Goal: Task Accomplishment & Management: Manage account settings

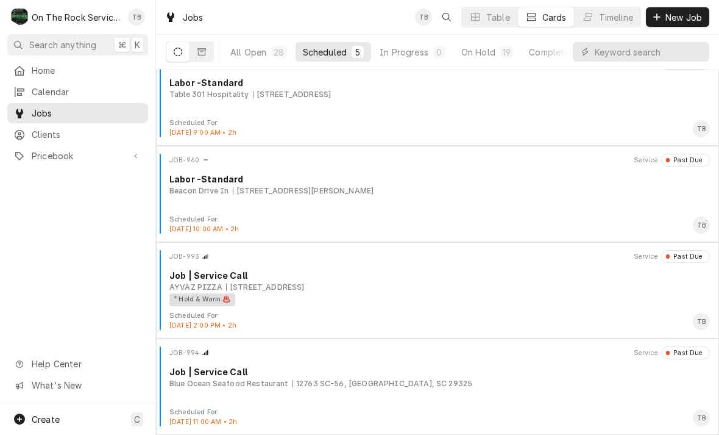
scroll to position [116, 0]
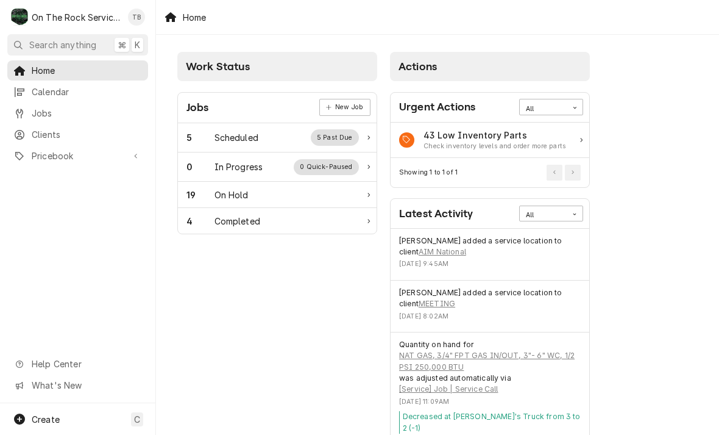
click at [206, 196] on div "19" at bounding box center [200, 194] width 28 height 13
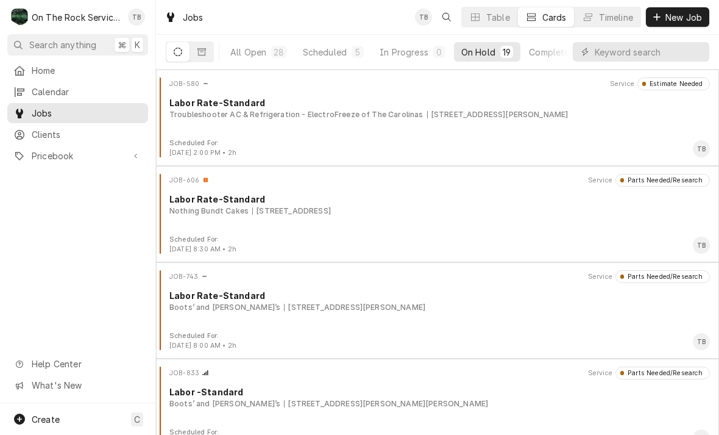
click at [332, 60] on button "Scheduled 5" at bounding box center [334, 52] width 76 height 20
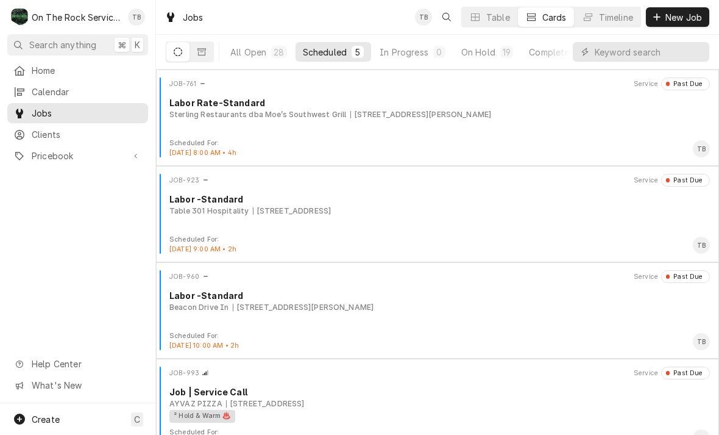
click at [487, 60] on button "On Hold 19" at bounding box center [487, 52] width 66 height 20
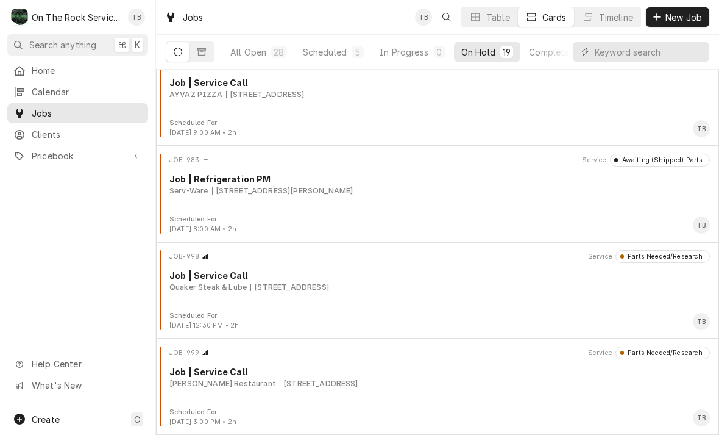
scroll to position [1464, 0]
click at [427, 402] on div "JOB-999 Service Parts Needed/Research Job | Service Call Wade’s Restaurant 1000…" at bounding box center [437, 376] width 553 height 61
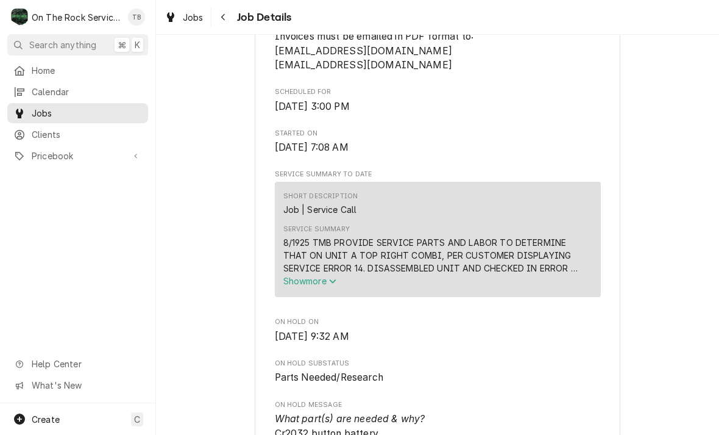
scroll to position [376, 0]
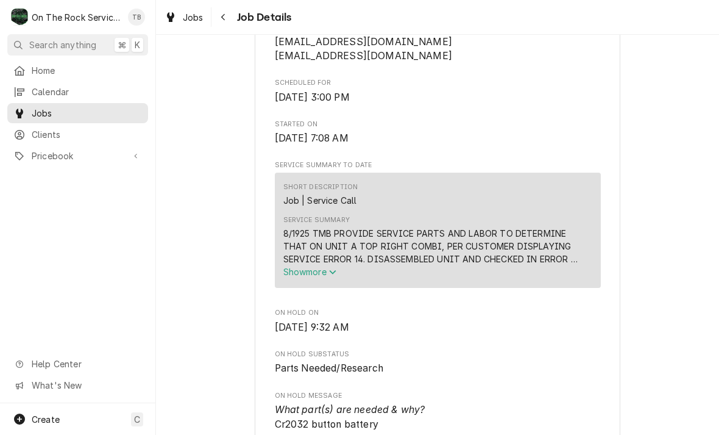
click at [323, 277] on span "Show more" at bounding box center [310, 271] width 54 height 10
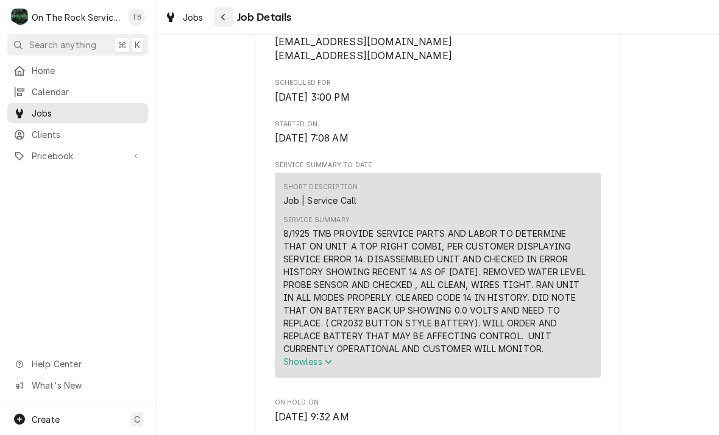
click at [232, 18] on button "Navigate back" at bounding box center [224, 17] width 20 height 20
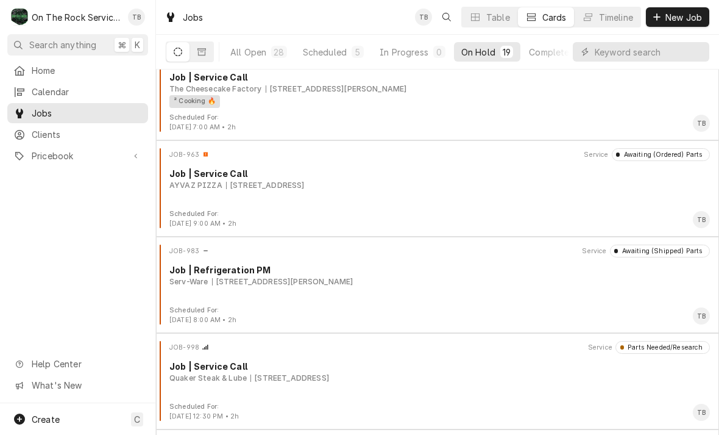
scroll to position [1354, 0]
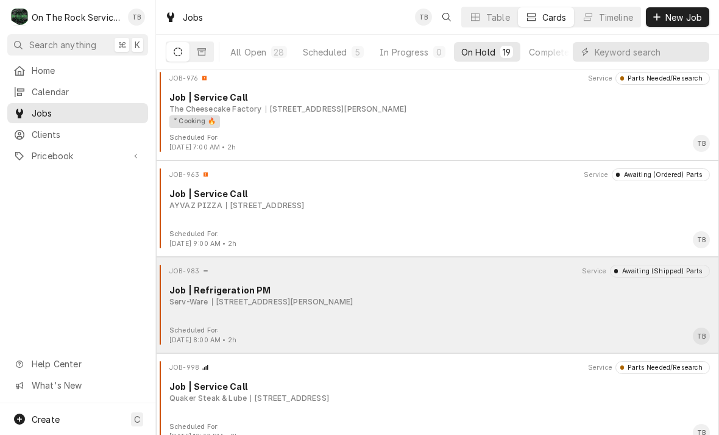
click at [526, 305] on div "Serv-Ware 170 Ridgeview Center Dr, Duncan, SC 29334" at bounding box center [439, 301] width 541 height 11
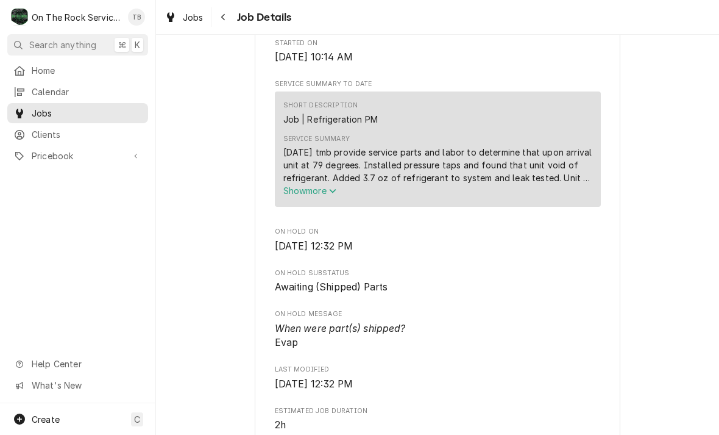
scroll to position [439, 0]
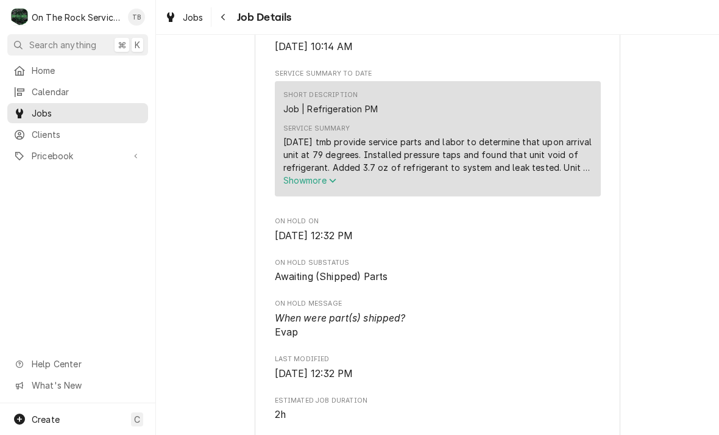
click at [331, 185] on span "Show more" at bounding box center [310, 180] width 54 height 10
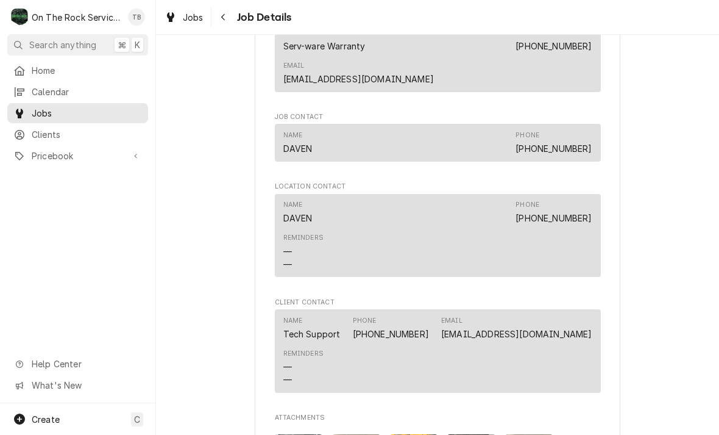
scroll to position [1135, 0]
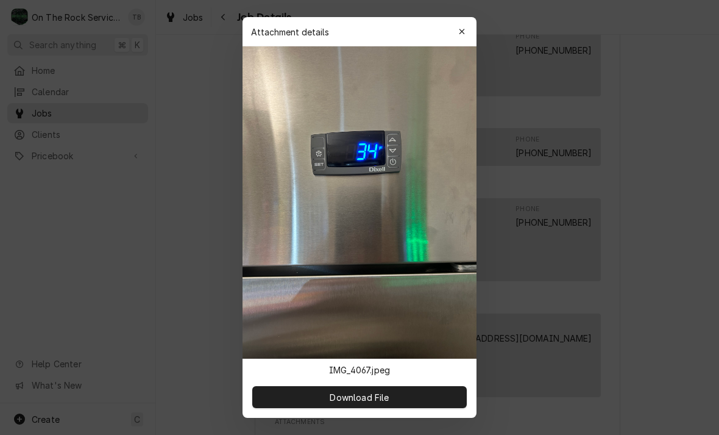
click at [646, 312] on div at bounding box center [359, 217] width 719 height 435
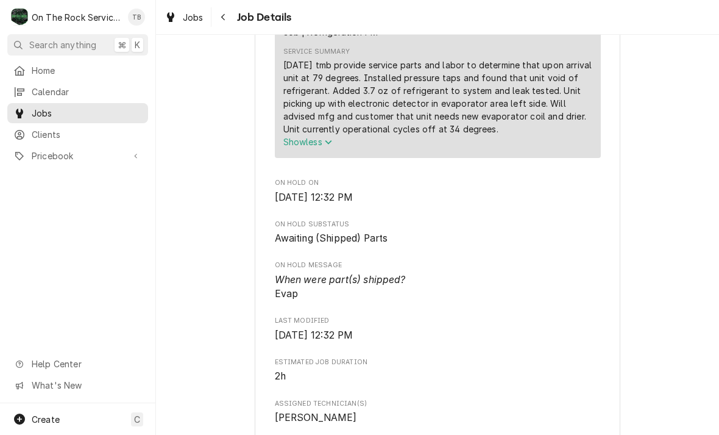
scroll to position [510, 0]
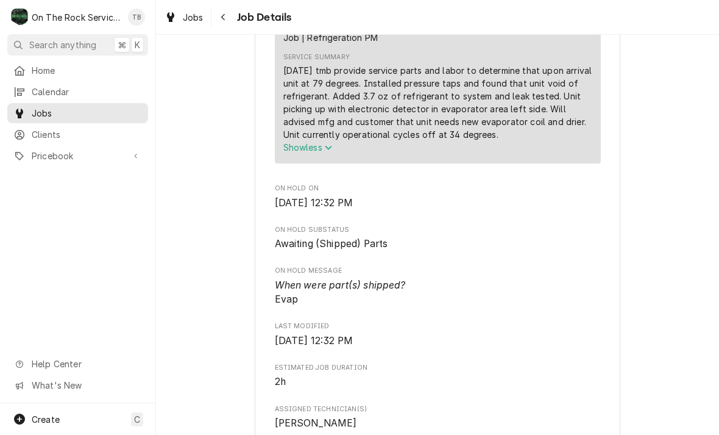
click at [332, 147] on icon "Service Summary" at bounding box center [328, 147] width 7 height 9
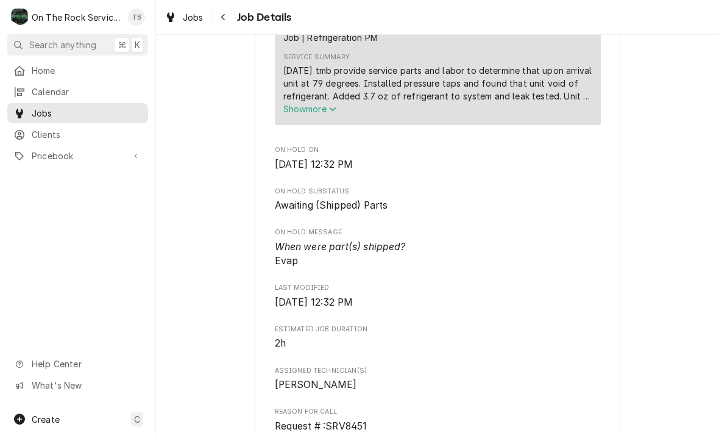
click at [327, 114] on span "Show more" at bounding box center [310, 109] width 54 height 10
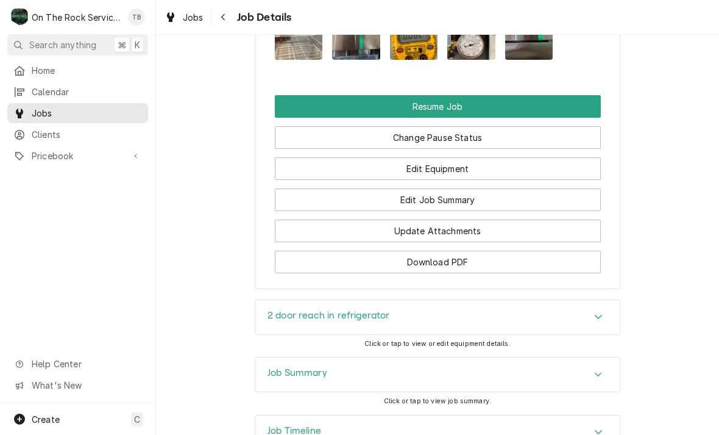
scroll to position [1582, 0]
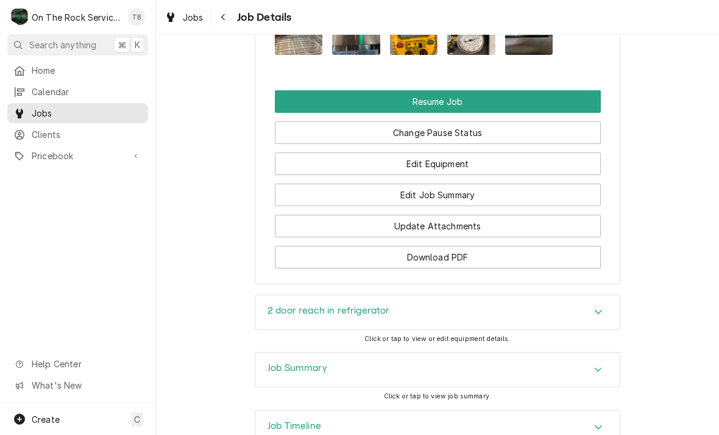
click at [600, 307] on icon "Accordion Header" at bounding box center [598, 312] width 9 height 10
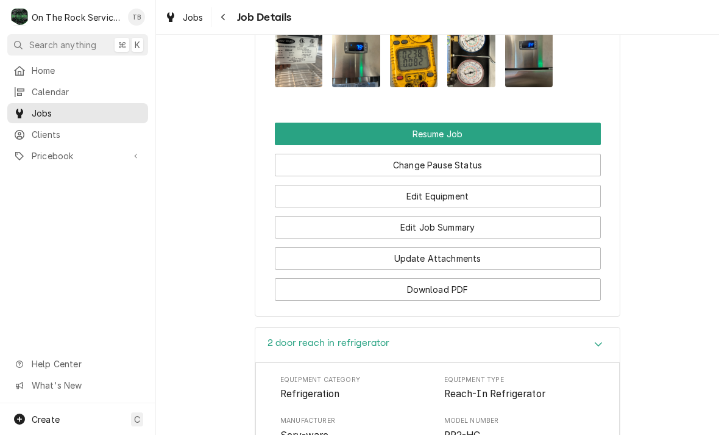
scroll to position [1549, 0]
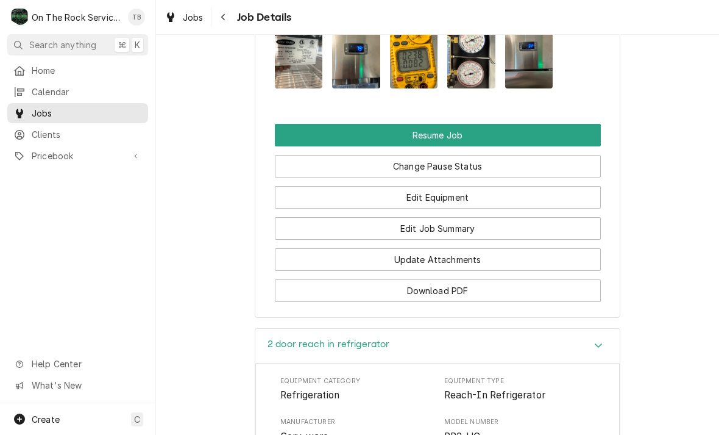
click at [481, 217] on button "Edit Job Summary" at bounding box center [438, 228] width 326 height 23
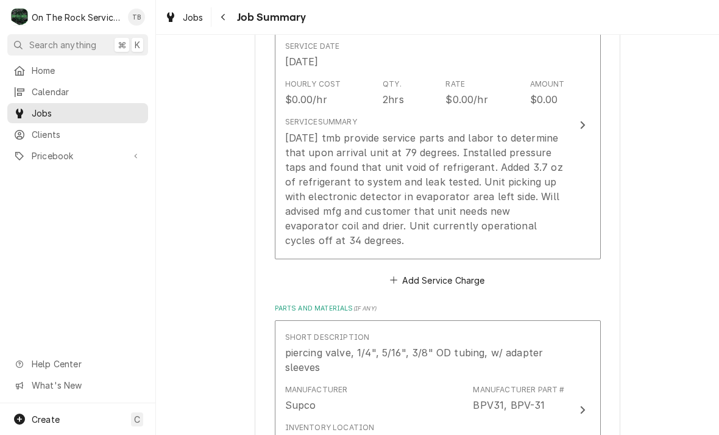
scroll to position [361, 0]
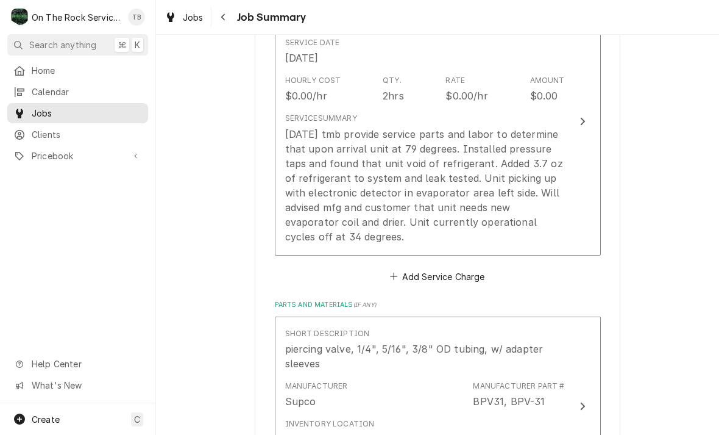
click at [360, 236] on div "[DATE] tmb provide service parts and labor to determine that upon arrival unit …" at bounding box center [425, 185] width 280 height 117
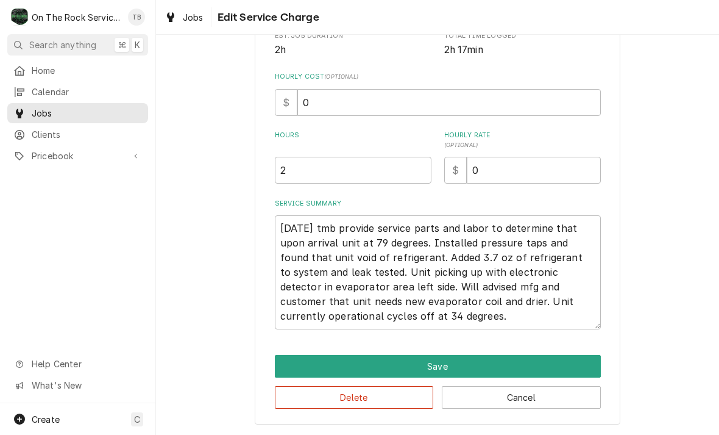
scroll to position [168, 0]
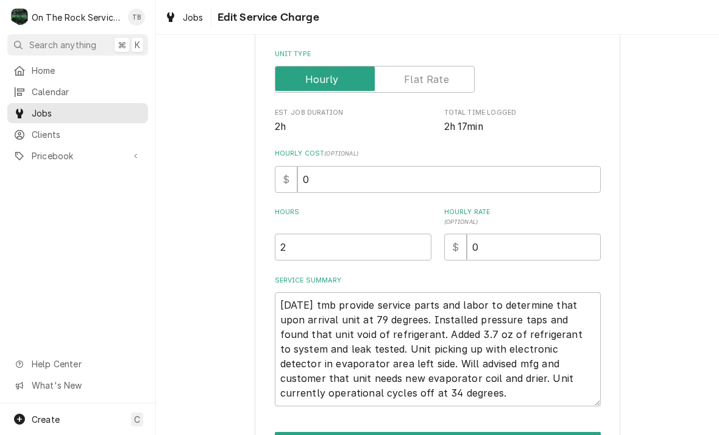
type textarea "x"
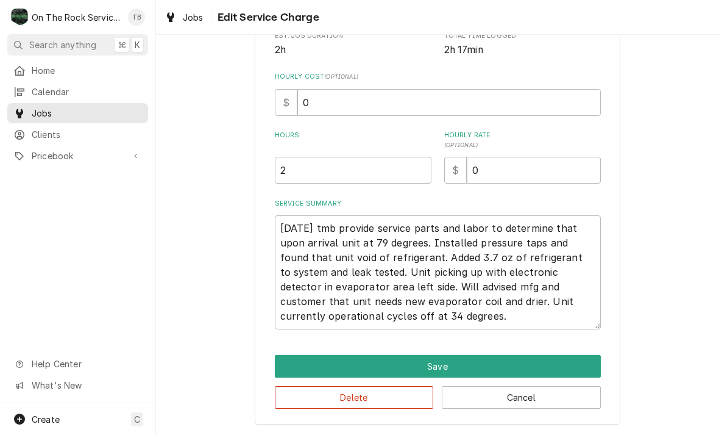
scroll to position [244, 0]
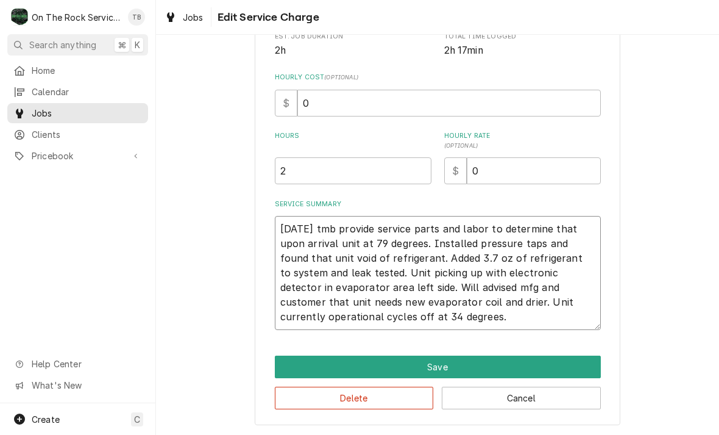
click at [414, 320] on textarea "8/18/25 tmb provide service parts and labor to determine that upon arrival unit…" at bounding box center [438, 273] width 326 height 114
type textarea "8/18/25 tmb provide service parts and labor to determine that upon arrival unit…"
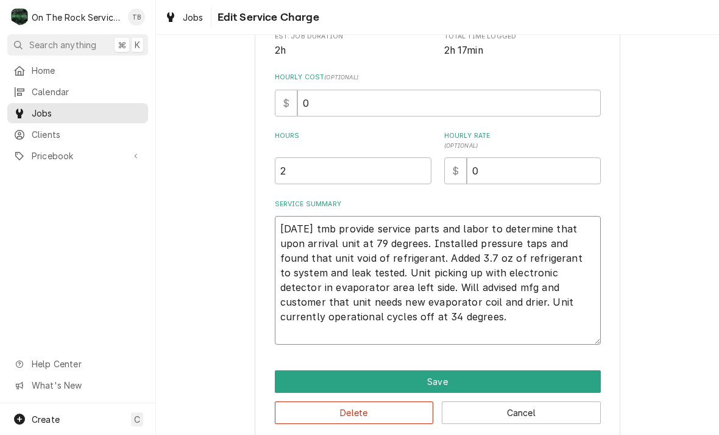
type textarea "x"
type textarea "8/18/25 tmb provide service parts and labor to determine that upon arrival unit…"
type textarea "x"
type textarea "8/18/25 tmb provide service parts and labor to determine that upon arrival unit…"
type textarea "x"
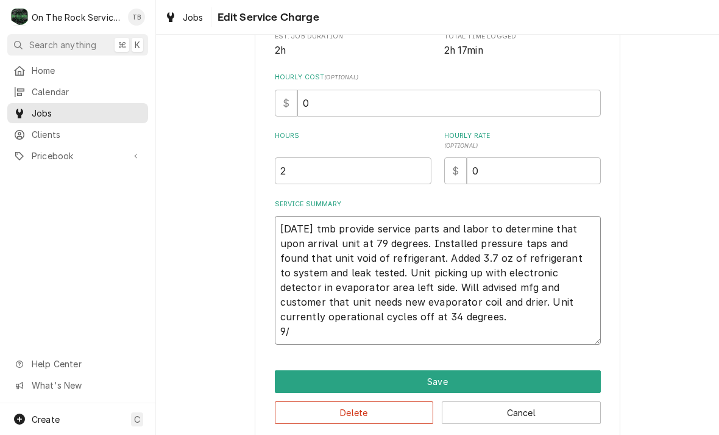
type textarea "8/18/25 tmb provide service parts and labor to determine that upon arrival unit…"
type textarea "x"
type textarea "8/18/25 tmb provide service parts and labor to determine that upon arrival unit…"
type textarea "x"
type textarea "8/18/25 tmb provide service parts and labor to determine that upon arrival unit…"
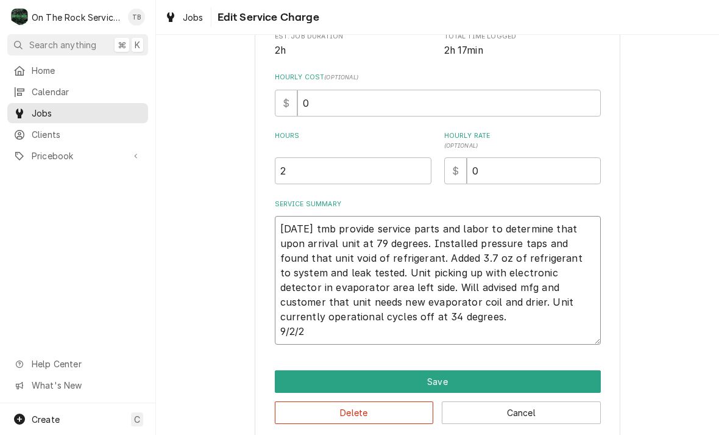
type textarea "x"
type textarea "8/18/25 tmb provide service parts and labor to determine that upon arrival unit…"
type textarea "x"
type textarea "8/18/25 tmb provide service parts and labor to determine that upon arrival unit…"
type textarea "x"
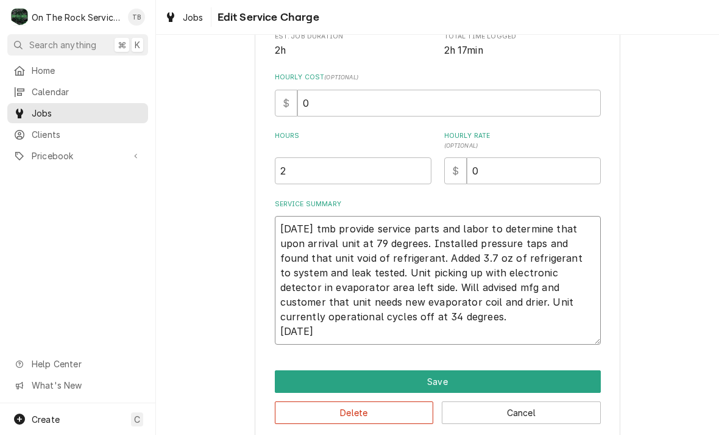
type textarea "8/18/25 tmb provide service parts and labor to determine that upon arrival unit…"
type textarea "x"
type textarea "8/18/25 tmb provide service parts and labor to determine that upon arrival unit…"
type textarea "x"
type textarea "8/18/25 tmb provide service parts and labor to determine that upon arrival unit…"
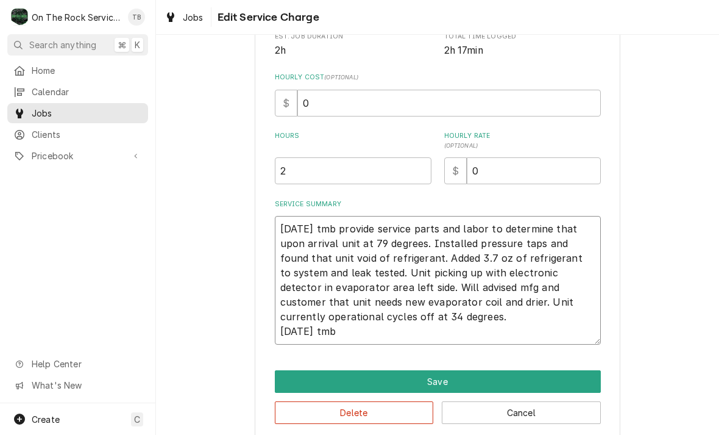
type textarea "x"
type textarea "8/18/25 tmb provide service parts and labor to determine that upon arrival unit…"
type textarea "x"
type textarea "8/18/25 tmb provide service parts and labor to determine that upon arrival unit…"
type textarea "x"
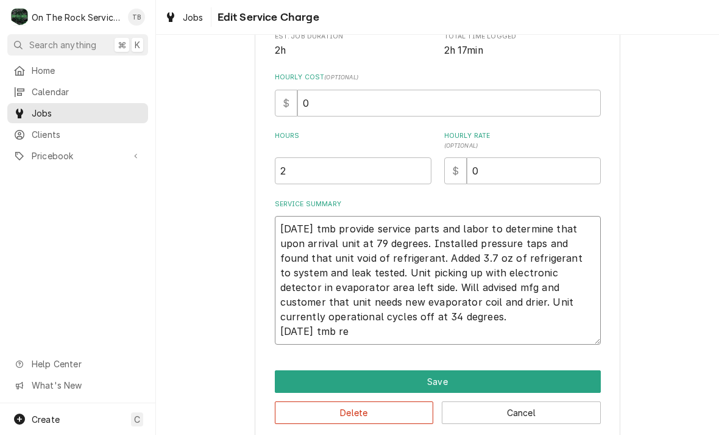
type textarea "8/18/25 tmb provide service parts and labor to determine that upon arrival unit…"
type textarea "x"
type textarea "8/18/25 tmb provide service parts and labor to determine that upon arrival unit…"
type textarea "x"
type textarea "8/18/25 tmb provide service parts and labor to determine that upon arrival unit…"
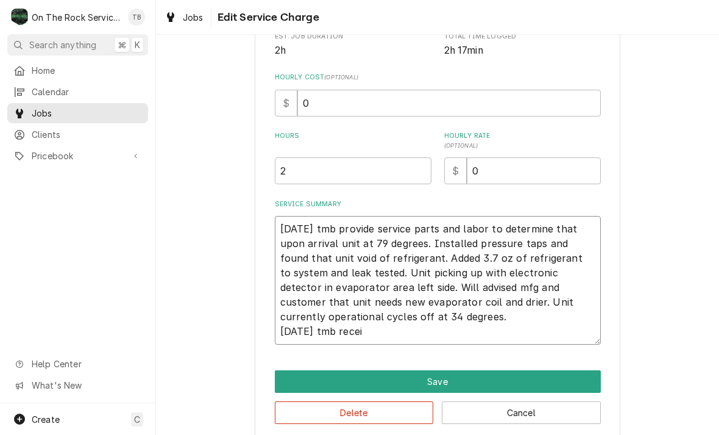
type textarea "x"
type textarea "8/18/25 tmb provide service parts and labor to determine that upon arrival unit…"
type textarea "x"
type textarea "8/18/25 tmb provide service parts and labor to determine that upon arrival unit…"
type textarea "x"
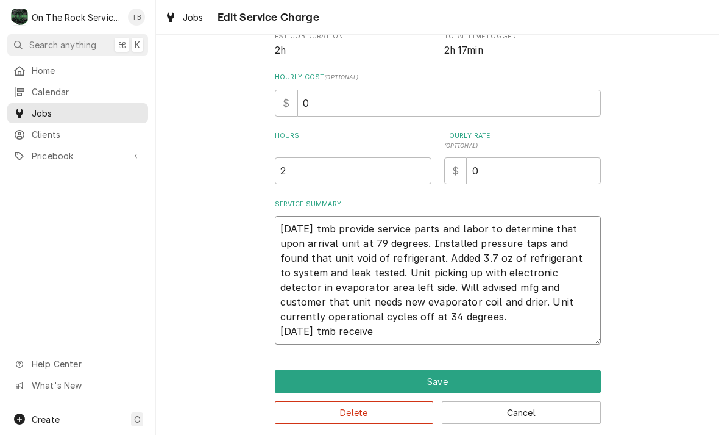
type textarea "8/18/25 tmb provide service parts and labor to determine that upon arrival unit…"
type textarea "x"
type textarea "8/18/25 tmb provide service parts and labor to determine that upon arrival unit…"
type textarea "x"
type textarea "8/18/25 tmb provide service parts and labor to determine that upon arrival unit…"
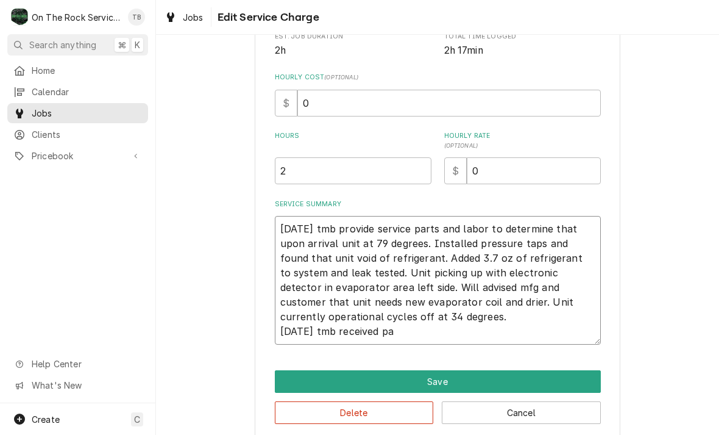
type textarea "x"
type textarea "8/18/25 tmb provide service parts and labor to determine that upon arrival unit…"
type textarea "x"
type textarea "8/18/25 tmb provide service parts and labor to determine that upon arrival unit…"
type textarea "x"
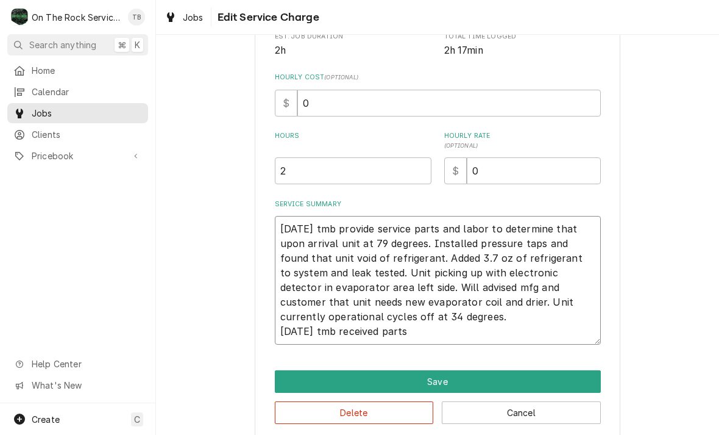
type textarea "8/18/25 tmb provide service parts and labor to determine that upon arrival unit…"
type textarea "x"
type textarea "8/18/25 tmb provide service parts and labor to determine that upon arrival unit…"
type textarea "x"
type textarea "8/18/25 tmb provide service parts and labor to determine that upon arrival unit…"
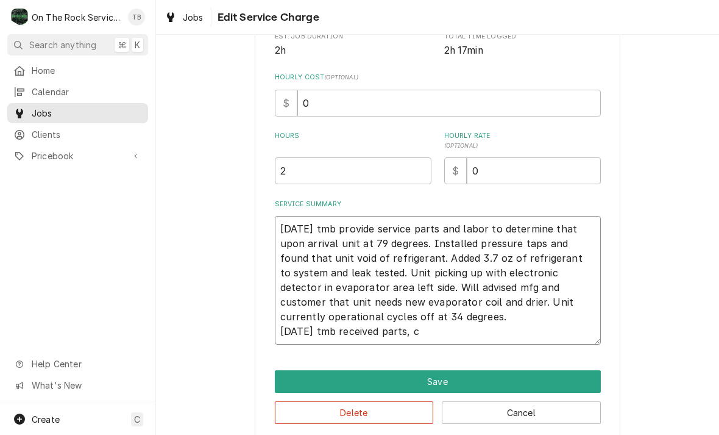
type textarea "x"
type textarea "8/18/25 tmb provide service parts and labor to determine that upon arrival unit…"
type textarea "x"
type textarea "8/18/25 tmb provide service parts and labor to determine that upon arrival unit…"
type textarea "x"
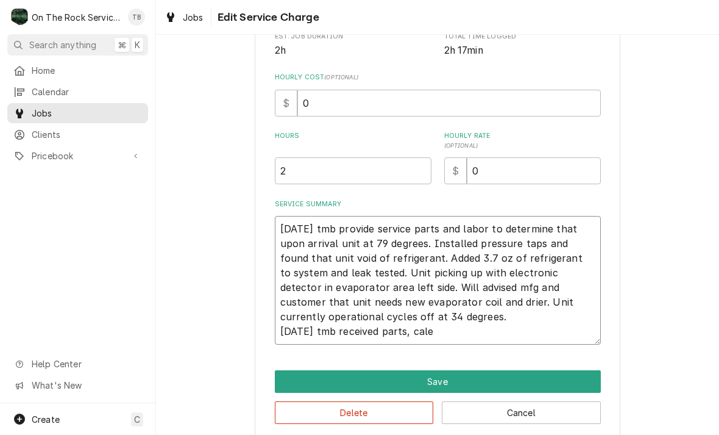
type textarea "8/18/25 tmb provide service parts and labor to determine that upon arrival unit…"
type textarea "x"
type textarea "8/18/25 tmb provide service parts and labor to determine that upon arrival unit…"
type textarea "x"
type textarea "8/18/25 tmb provide service parts and labor to determine that upon arrival unit…"
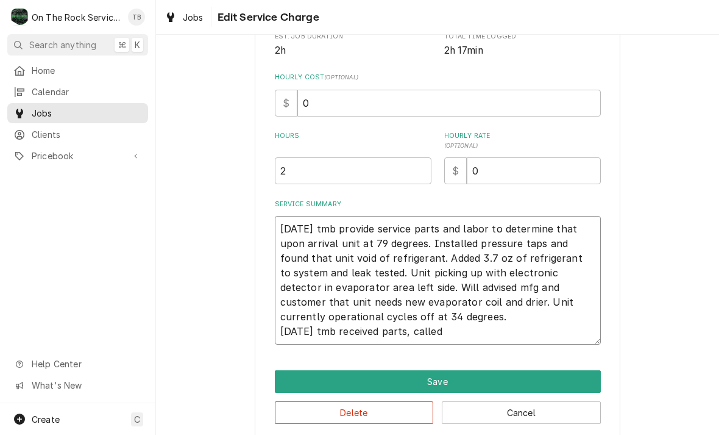
type textarea "x"
type textarea "8/18/25 tmb provide service parts and labor to determine that upon arrival unit…"
type textarea "x"
type textarea "8/18/25 tmb provide service parts and labor to determine that upon arrival unit…"
type textarea "x"
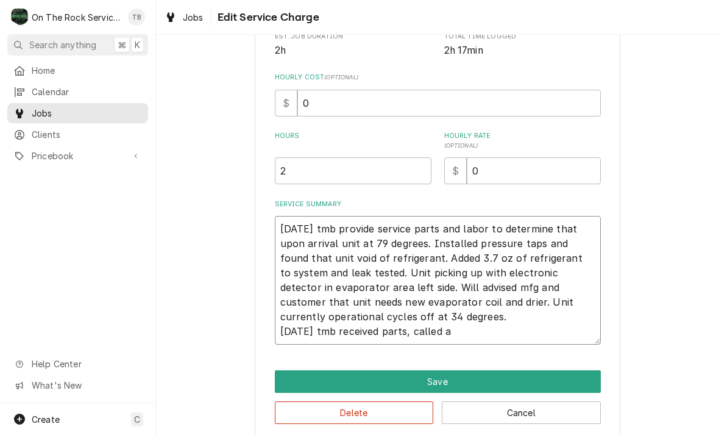
type textarea "8/18/25 tmb provide service parts and labor to determine that upon arrival unit…"
type textarea "x"
type textarea "8/18/25 tmb provide service parts and labor to determine that upon arrival unit…"
type textarea "x"
type textarea "8/18/25 tmb provide service parts and labor to determine that upon arrival unit…"
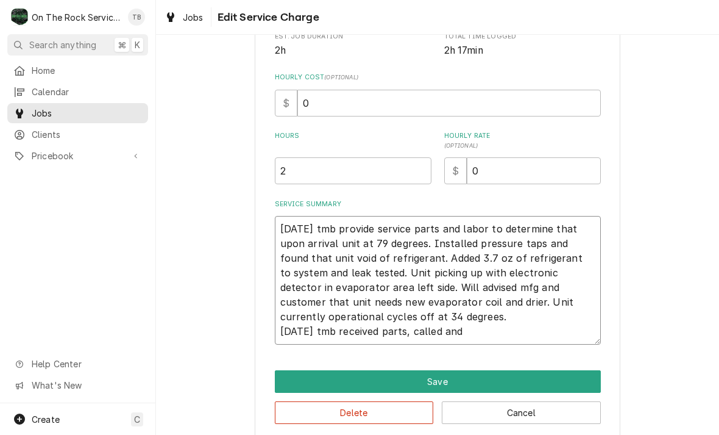
type textarea "x"
type textarea "8/18/25 tmb provide service parts and labor to determine that upon arrival unit…"
type textarea "x"
type textarea "8/18/25 tmb provide service parts and labor to determine that upon arrival unit…"
type textarea "x"
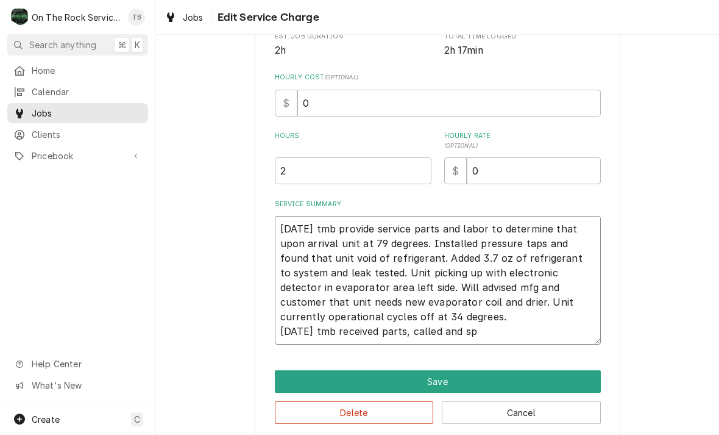
type textarea "8/18/25 tmb provide service parts and labor to determine that upon arrival unit…"
type textarea "x"
type textarea "8/18/25 tmb provide service parts and labor to determine that upon arrival unit…"
type textarea "x"
type textarea "8/18/25 tmb provide service parts and labor to determine that upon arrival unit…"
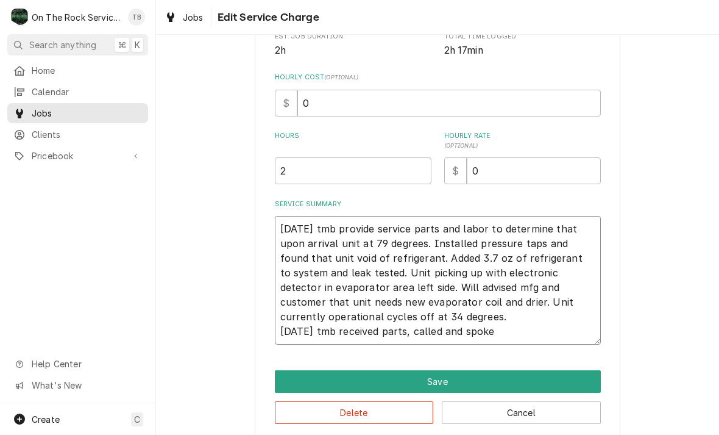
type textarea "x"
type textarea "8/18/25 tmb provide service parts and labor to determine that upon arrival unit…"
type textarea "x"
type textarea "8/18/25 tmb provide service parts and labor to determine that upon arrival unit…"
type textarea "x"
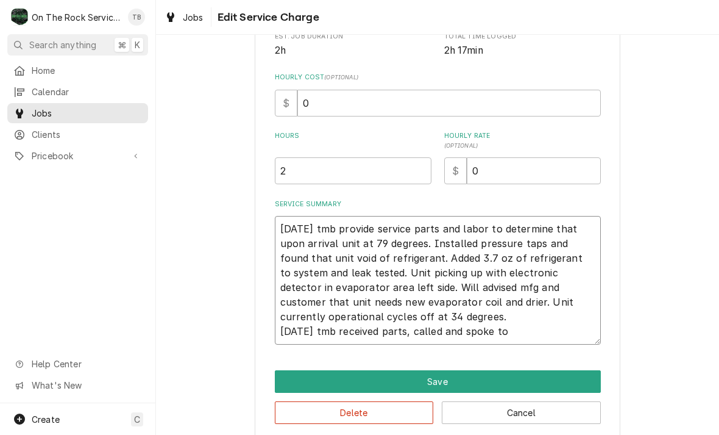
type textarea "8/18/25 tmb provide service parts and labor to determine that upon arrival unit…"
type textarea "x"
type textarea "8/18/25 tmb provide service parts and labor to determine that upon arrival unit…"
type textarea "x"
type textarea "8/18/25 tmb provide service parts and labor to determine that upon arrival unit…"
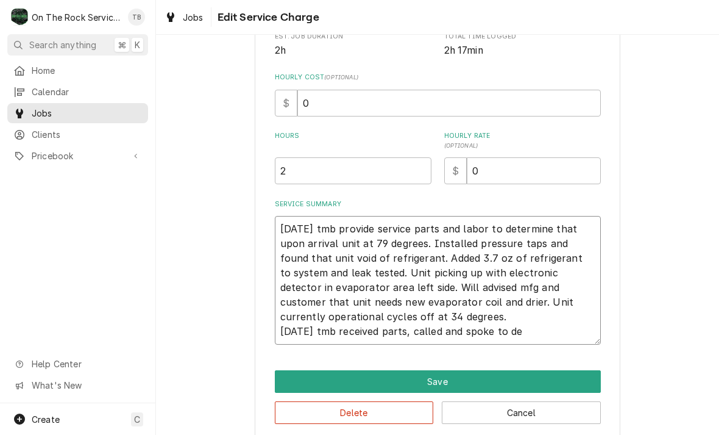
type textarea "x"
type textarea "8/18/25 tmb provide service parts and labor to determine that upon arrival unit…"
type textarea "x"
type textarea "8/18/25 tmb provide service parts and labor to determine that upon arrival unit…"
type textarea "x"
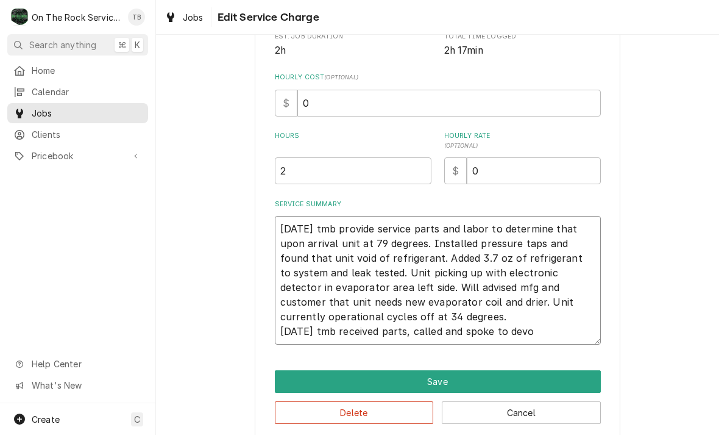
type textarea "8/18/25 tmb provide service parts and labor to determine that upon arrival unit…"
type textarea "x"
type textarea "8/18/25 tmb provide service parts and labor to determine that upon arrival unit…"
type textarea "x"
type textarea "8/18/25 tmb provide service parts and labor to determine that upon arrival unit…"
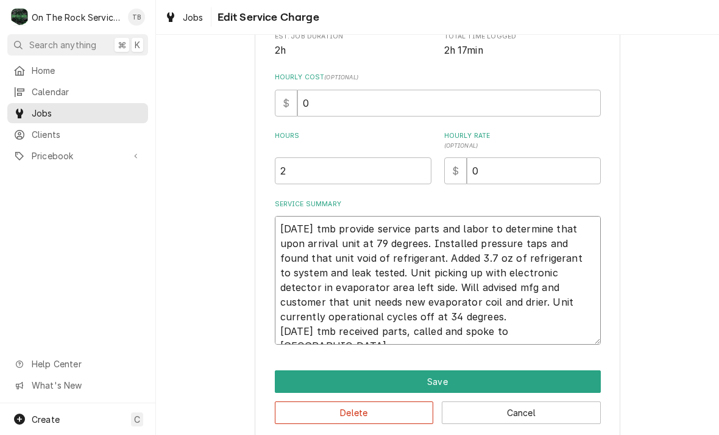
type textarea "x"
type textarea "8/18/25 tmb provide service parts and labor to determine that upon arrival unit…"
type textarea "x"
type textarea "8/18/25 tmb provide service parts and labor to determine that upon arrival unit…"
type textarea "x"
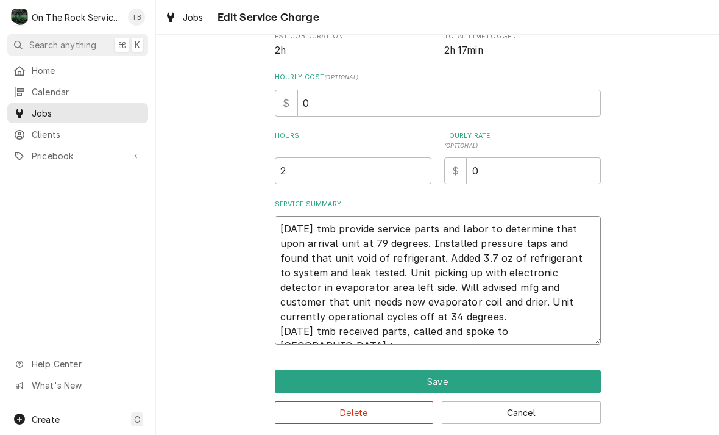
type textarea "8/18/25 tmb provide service parts and labor to determine that upon arrival unit…"
type textarea "x"
type textarea "8/18/25 tmb provide service parts and labor to determine that upon arrival unit…"
type textarea "x"
type textarea "8/18/25 tmb provide service parts and labor to determine that upon arrival unit…"
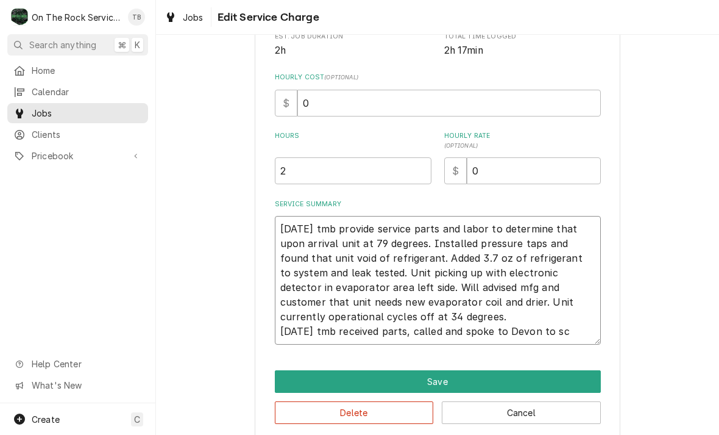
type textarea "x"
type textarea "8/18/25 tmb provide service parts and labor to determine that upon arrival unit…"
type textarea "x"
type textarea "8/18/25 tmb provide service parts and labor to determine that upon arrival unit…"
type textarea "x"
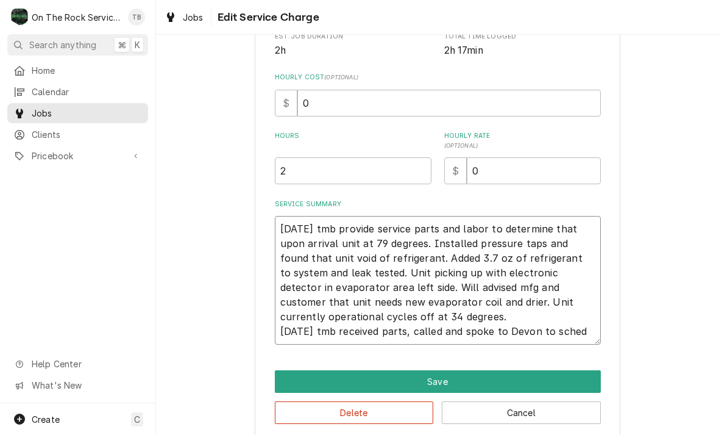
type textarea "8/18/25 tmb provide service parts and labor to determine that upon arrival unit…"
type textarea "x"
type textarea "8/18/25 tmb provide service parts and labor to determine that upon arrival unit…"
type textarea "x"
type textarea "8/18/25 tmb provide service parts and labor to determine that upon arrival unit…"
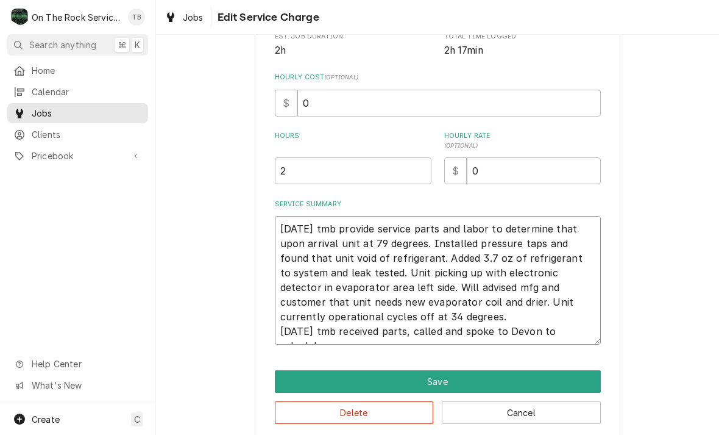
type textarea "x"
type textarea "8/18/25 tmb provide service parts and labor to determine that upon arrival unit…"
type textarea "x"
type textarea "8/18/25 tmb provide service parts and labor to determine that upon arrival unit…"
type textarea "x"
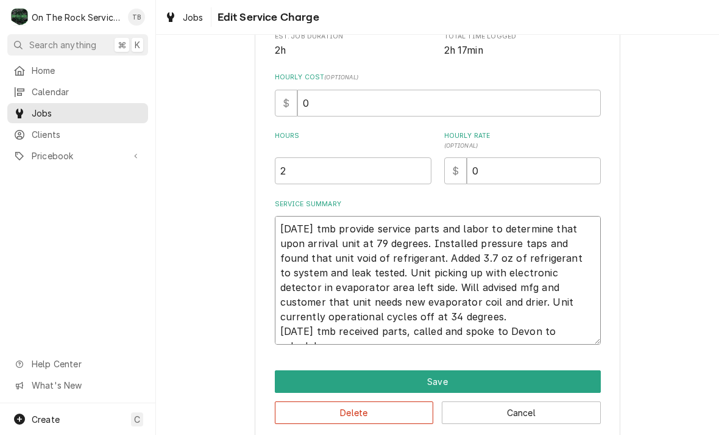
type textarea "8/18/25 tmb provide service parts and labor to determine that upon arrival unit…"
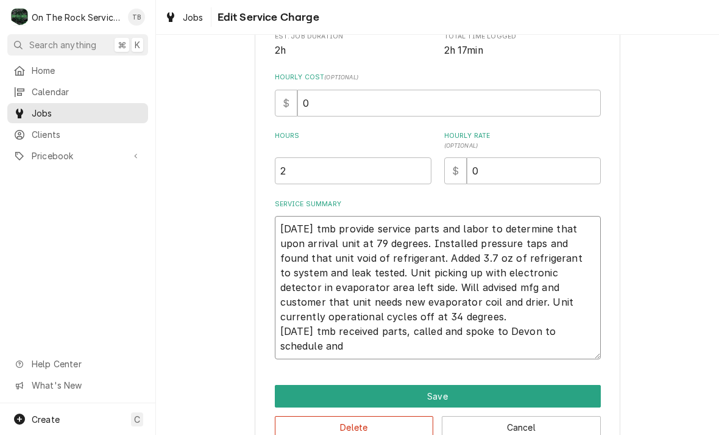
type textarea "x"
type textarea "8/18/25 tmb provide service parts and labor to determine that upon arrival unit…"
type textarea "x"
type textarea "8/18/25 tmb provide service parts and labor to determine that upon arrival unit…"
type textarea "x"
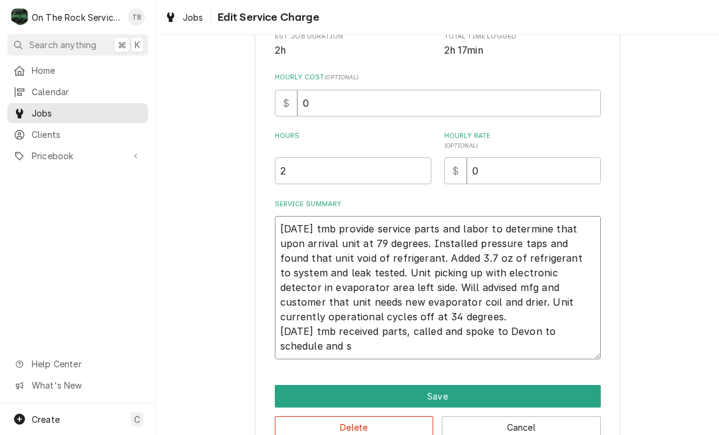
type textarea "8/18/25 tmb provide service parts and labor to determine that upon arrival unit…"
type textarea "x"
type textarea "8/18/25 tmb provide service parts and labor to determine that upon arrival unit…"
type textarea "x"
type textarea "8/18/25 tmb provide service parts and labor to determine that upon arrival unit…"
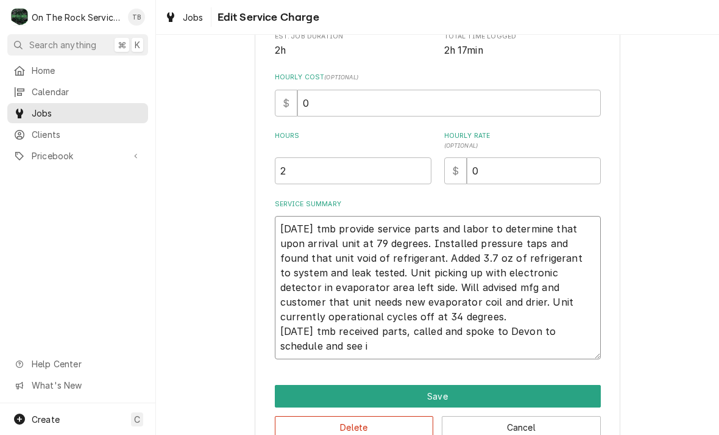
type textarea "x"
type textarea "8/18/25 tmb provide service parts and labor to determine that upon arrival unit…"
type textarea "x"
type textarea "8/18/25 tmb provide service parts and labor to determine that upon arrival unit…"
type textarea "x"
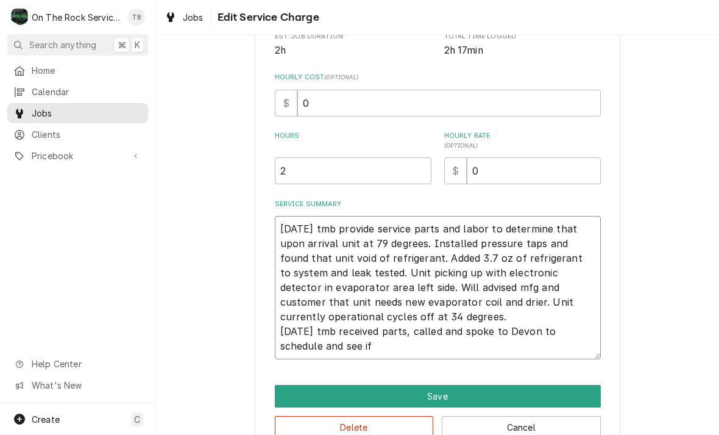
type textarea "8/18/25 tmb provide service parts and labor to determine that upon arrival unit…"
type textarea "x"
type textarea "8/18/25 tmb provide service parts and labor to determine that upon arrival unit…"
type textarea "x"
type textarea "8/18/25 tmb provide service parts and labor to determine that upon arrival unit…"
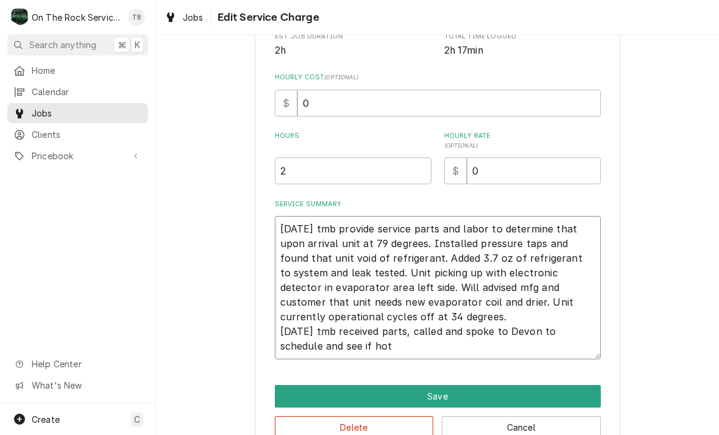
type textarea "x"
type textarea "8/18/25 tmb provide service parts and labor to determine that upon arrival unit…"
type textarea "x"
type textarea "8/18/25 tmb provide service parts and labor to determine that upon arrival unit…"
type textarea "x"
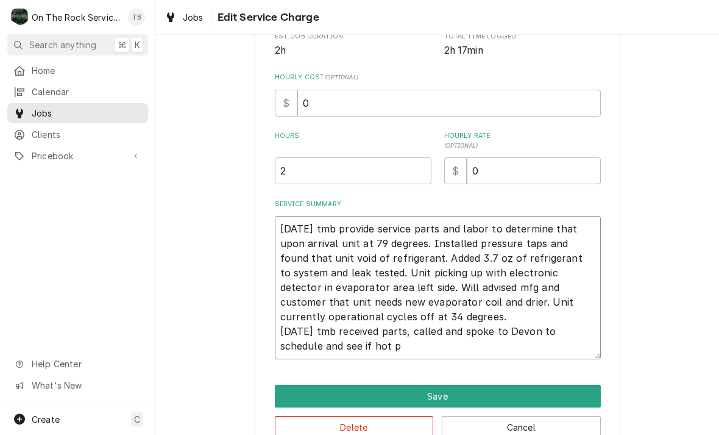
type textarea "8/18/25 tmb provide service parts and labor to determine that upon arrival unit…"
type textarea "x"
type textarea "8/18/25 tmb provide service parts and labor to determine that upon arrival unit…"
type textarea "x"
type textarea "8/18/25 tmb provide service parts and labor to determine that upon arrival unit…"
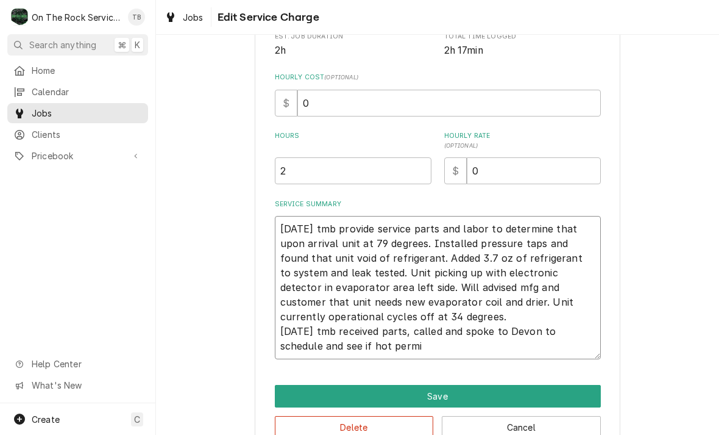
type textarea "x"
type textarea "8/18/25 tmb provide service parts and labor to determine that upon arrival unit…"
type textarea "x"
type textarea "8/18/25 tmb provide service parts and labor to determine that upon arrival unit…"
type textarea "x"
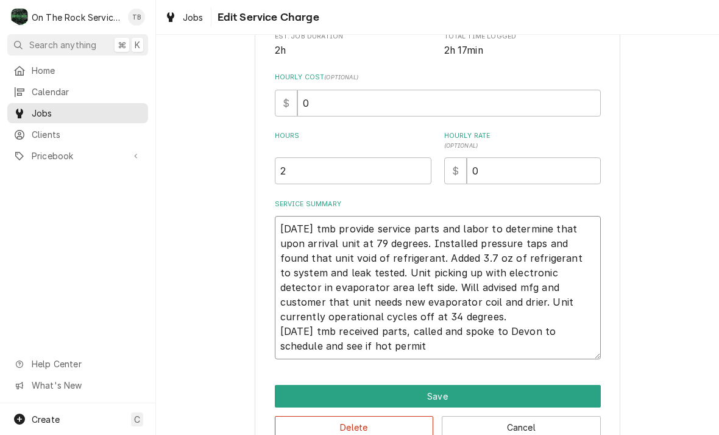
type textarea "8/18/25 tmb provide service parts and labor to determine that upon arrival unit…"
type textarea "x"
type textarea "8/18/25 tmb provide service parts and labor to determine that upon arrival unit…"
type textarea "x"
type textarea "8/18/25 tmb provide service parts and labor to determine that upon arrival unit…"
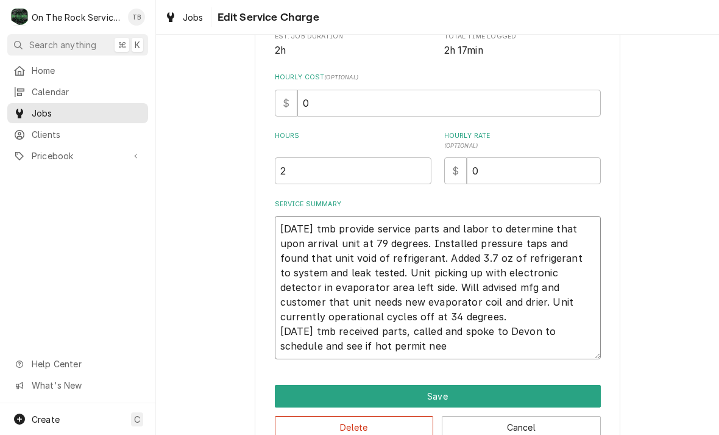
type textarea "x"
type textarea "8/18/25 tmb provide service parts and labor to determine that upon arrival unit…"
type textarea "x"
type textarea "8/18/25 tmb provide service parts and labor to determine that upon arrival unit…"
type textarea "x"
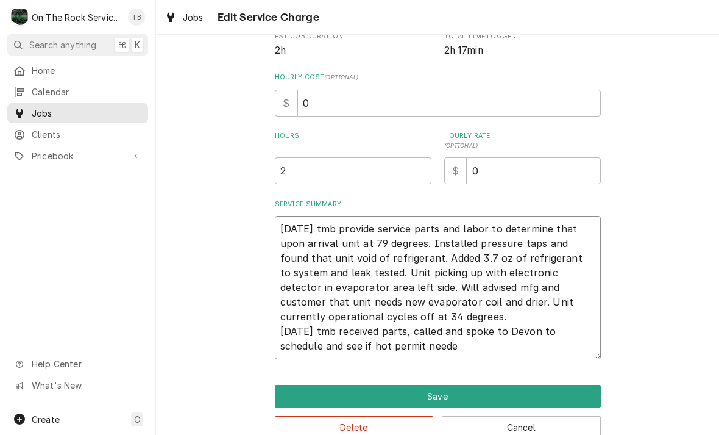
type textarea "8/18/25 tmb provide service parts and labor to determine that upon arrival unit…"
type textarea "x"
type textarea "8/18/25 tmb provide service parts and labor to determine that upon arrival unit…"
type textarea "x"
type textarea "8/18/25 tmb provide service parts and labor to determine that upon arrival unit…"
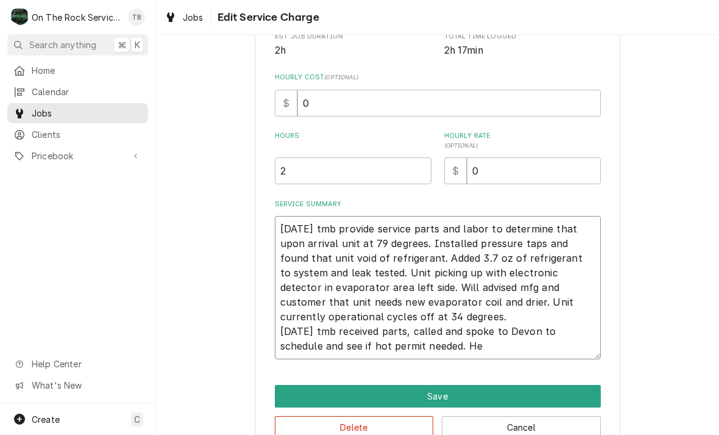
type textarea "x"
type textarea "8/18/25 tmb provide service parts and labor to determine that upon arrival unit…"
type textarea "x"
type textarea "8/18/25 tmb provide service parts and labor to determine that upon arrival unit…"
type textarea "x"
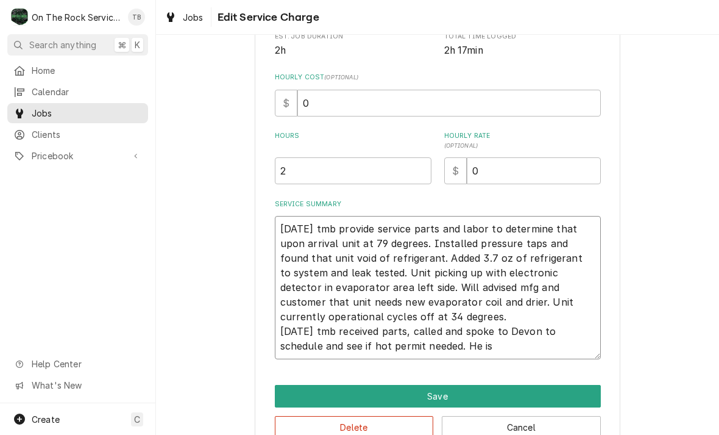
type textarea "8/18/25 tmb provide service parts and labor to determine that upon arrival unit…"
type textarea "x"
type textarea "8/18/25 tmb provide service parts and labor to determine that upon arrival unit…"
type textarea "x"
type textarea "8/18/25 tmb provide service parts and labor to determine that upon arrival unit…"
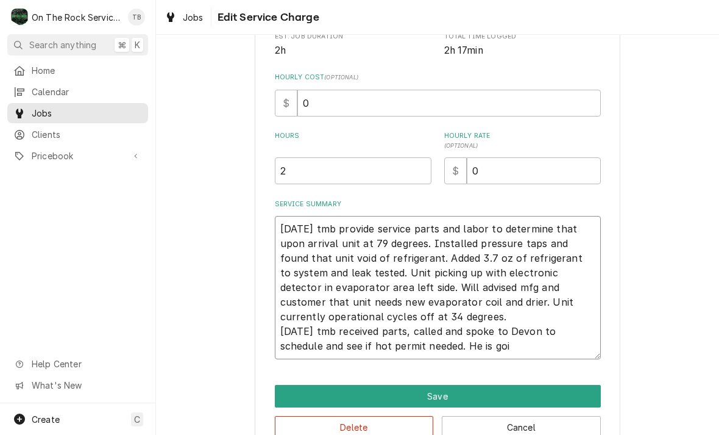
type textarea "x"
type textarea "8/18/25 tmb provide service parts and labor to determine that upon arrival unit…"
type textarea "x"
type textarea "8/18/25 tmb provide service parts and labor to determine that upon arrival unit…"
type textarea "x"
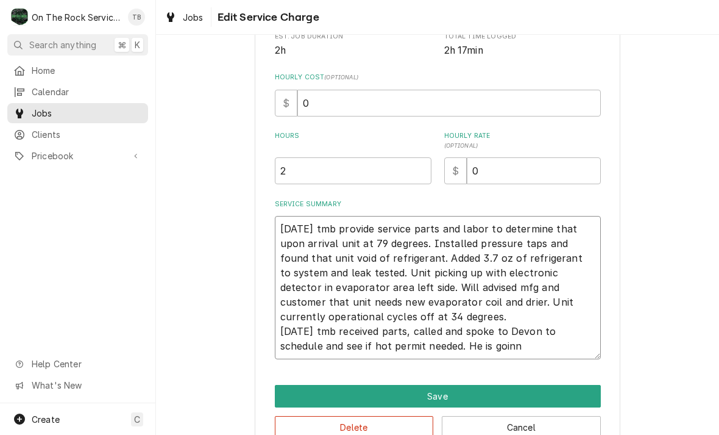
type textarea "8/18/25 tmb provide service parts and labor to determine that upon arrival unit…"
type textarea "x"
type textarea "8/18/25 tmb provide service parts and labor to determine that upon arrival unit…"
type textarea "x"
type textarea "8/18/25 tmb provide service parts and labor to determine that upon arrival unit…"
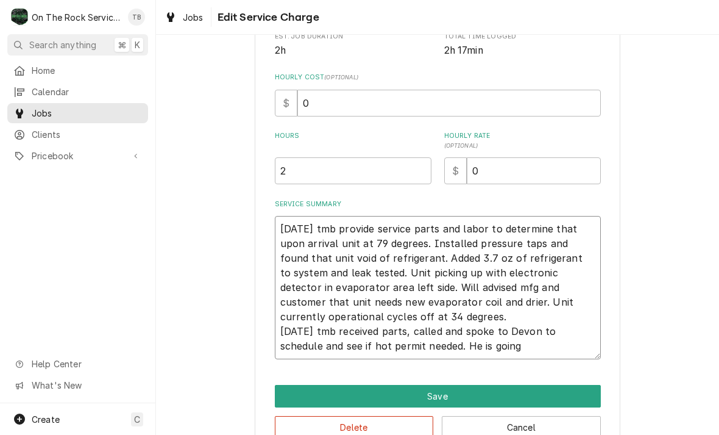
type textarea "x"
type textarea "8/18/25 tmb provide service parts and labor to determine that upon arrival unit…"
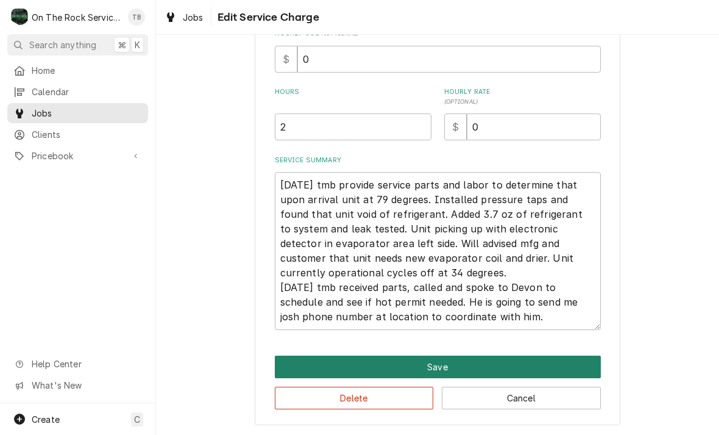
click at [445, 364] on button "Save" at bounding box center [438, 366] width 326 height 23
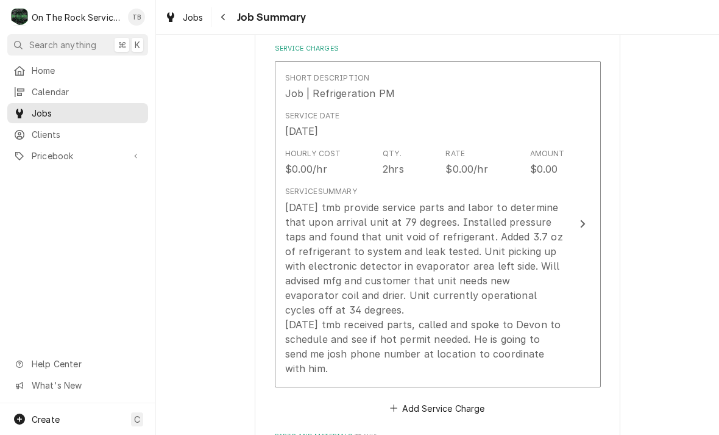
scroll to position [361, 0]
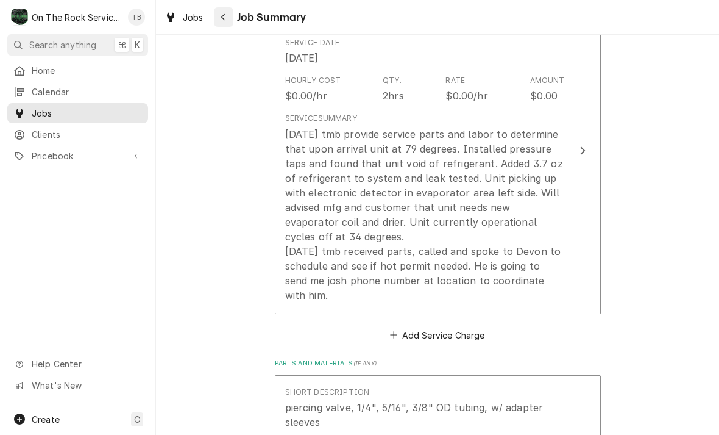
click at [232, 16] on button "Navigate back" at bounding box center [224, 17] width 20 height 20
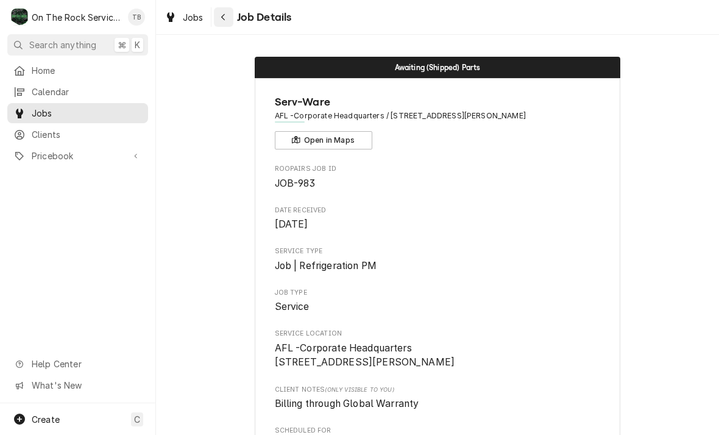
click at [232, 17] on button "Navigate back" at bounding box center [224, 17] width 20 height 20
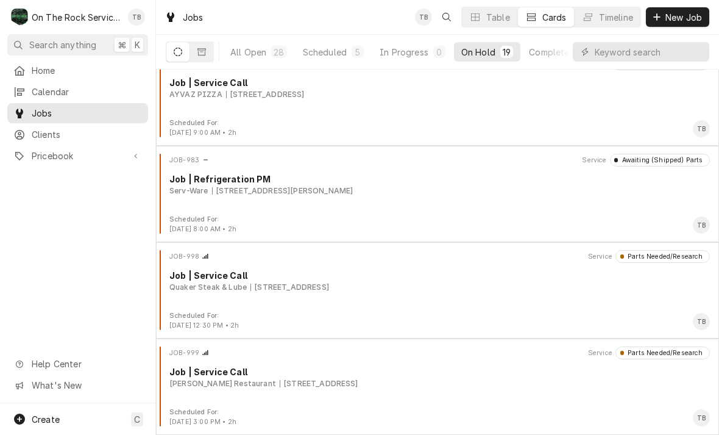
scroll to position [1464, 0]
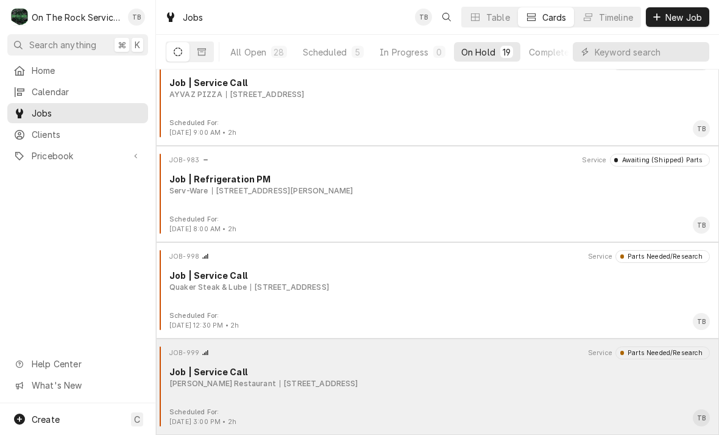
click at [503, 374] on div "Job | Service Call" at bounding box center [439, 371] width 541 height 13
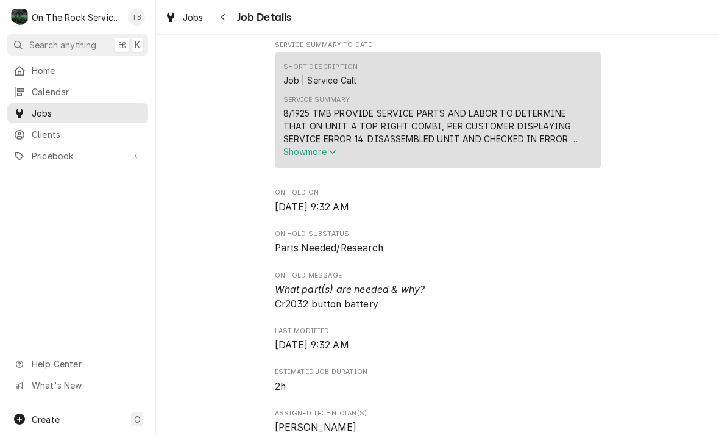
scroll to position [492, 0]
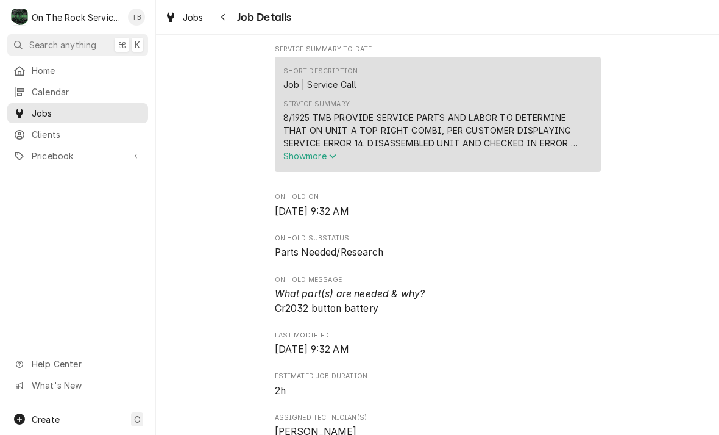
click at [332, 155] on span "Show more" at bounding box center [310, 156] width 54 height 10
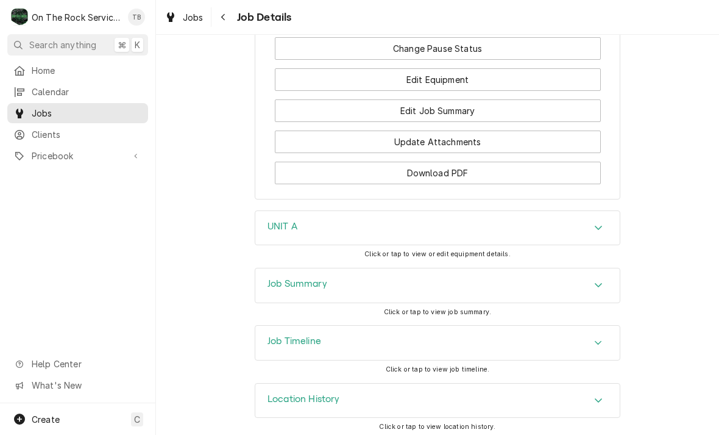
scroll to position [1531, 0]
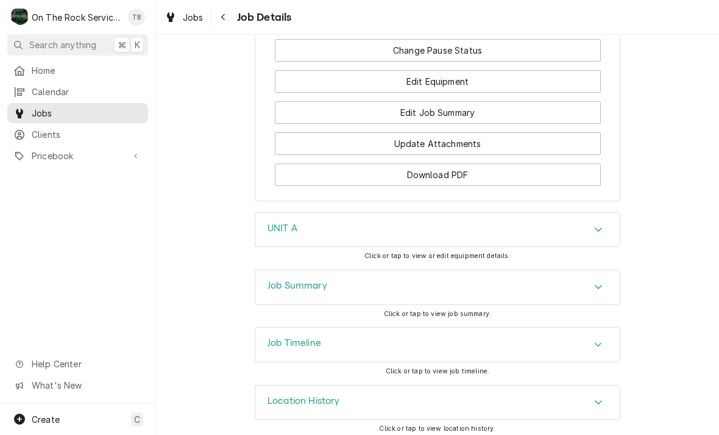
click at [602, 232] on div "UNIT A" at bounding box center [437, 230] width 364 height 34
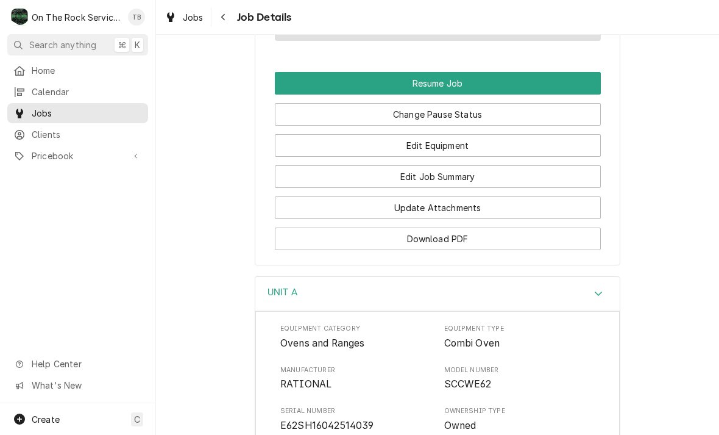
scroll to position [1465, 0]
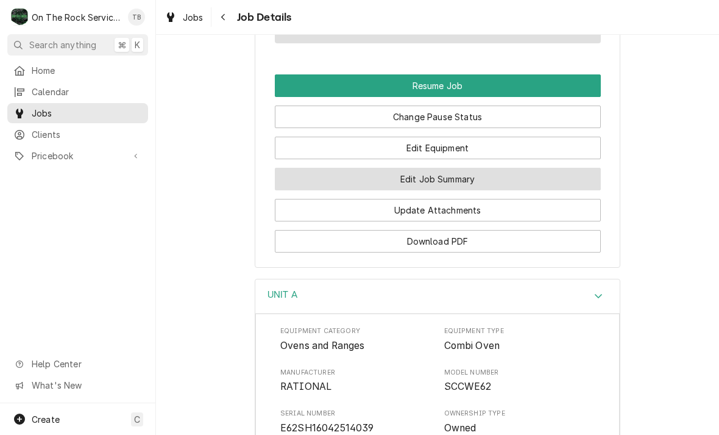
click at [469, 176] on button "Edit Job Summary" at bounding box center [438, 179] width 326 height 23
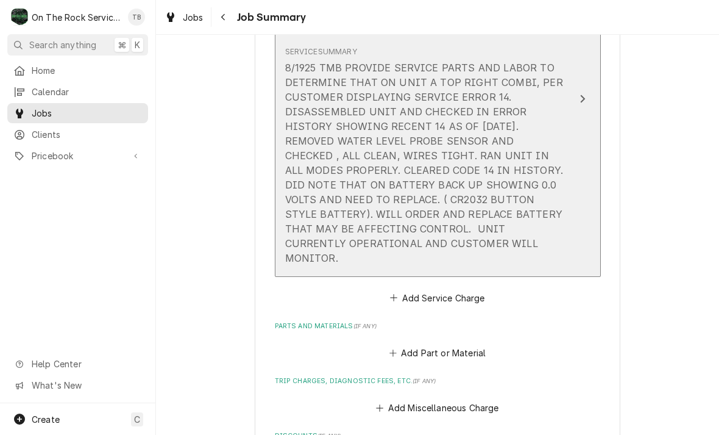
click at [473, 248] on div "Service Summary 8/1925 TMB PROVIDE SERVICE PARTS AND LABOR TO DETERMINE THAT ON…" at bounding box center [425, 155] width 280 height 228
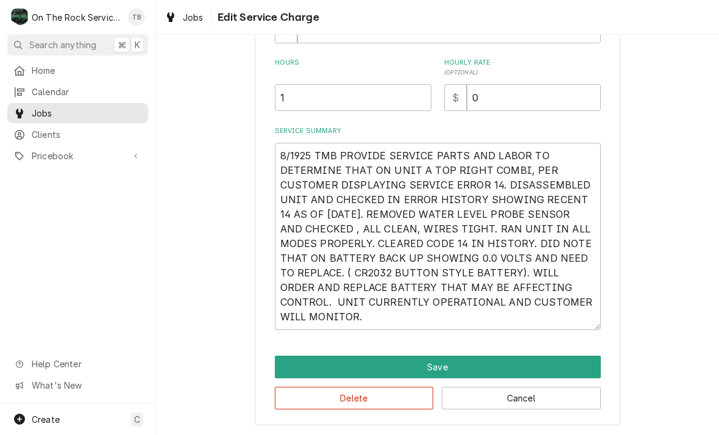
scroll to position [317, 0]
click at [376, 322] on textarea "8/1925 TMB PROVIDE SERVICE PARTS AND LABOR TO DETERMINE THAT ON UNIT A TOP RIGH…" at bounding box center [438, 236] width 326 height 187
type textarea "x"
type textarea "8/1925 TMB PROVIDE SERVICE PARTS AND LABOR TO DETERMINE THAT ON UNIT A TOP RIGH…"
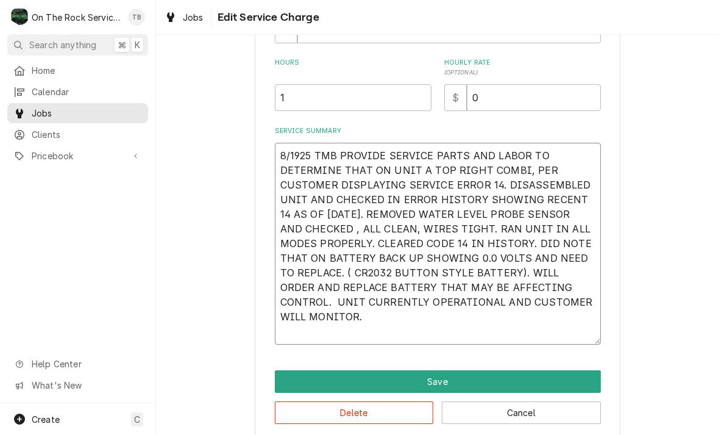
type textarea "x"
type textarea "8/1925 TMB PROVIDE SERVICE PARTS AND LABOR TO DETERMINE THAT ON UNIT A TOP RIGH…"
type textarea "x"
type textarea "8/1925 TMB PROVIDE SERVICE PARTS AND LABOR TO DETERMINE THAT ON UNIT A TOP RIGH…"
type textarea "x"
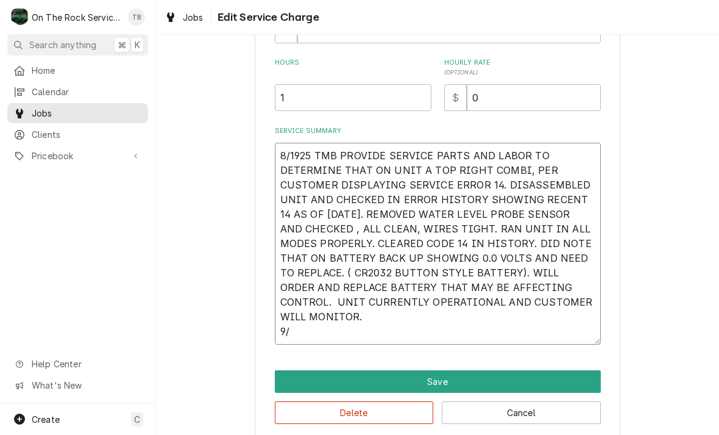
type textarea "8/1925 TMB PROVIDE SERVICE PARTS AND LABOR TO DETERMINE THAT ON UNIT A TOP RIGH…"
type textarea "x"
type textarea "8/1925 TMB PROVIDE SERVICE PARTS AND LABOR TO DETERMINE THAT ON UNIT A TOP RIGH…"
type textarea "x"
type textarea "8/1925 TMB PROVIDE SERVICE PARTS AND LABOR TO DETERMINE THAT ON UNIT A TOP RIGH…"
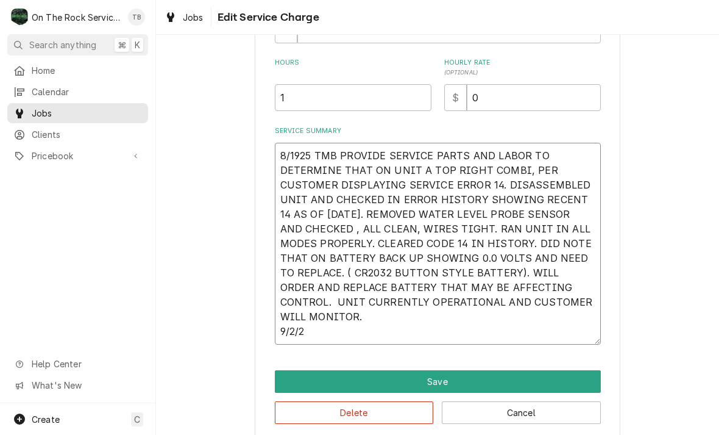
type textarea "x"
type textarea "8/1925 TMB PROVIDE SERVICE PARTS AND LABOR TO DETERMINE THAT ON UNIT A TOP RIGH…"
type textarea "x"
type textarea "8/1925 TMB PROVIDE SERVICE PARTS AND LABOR TO DETERMINE THAT ON UNIT A TOP RIGH…"
type textarea "x"
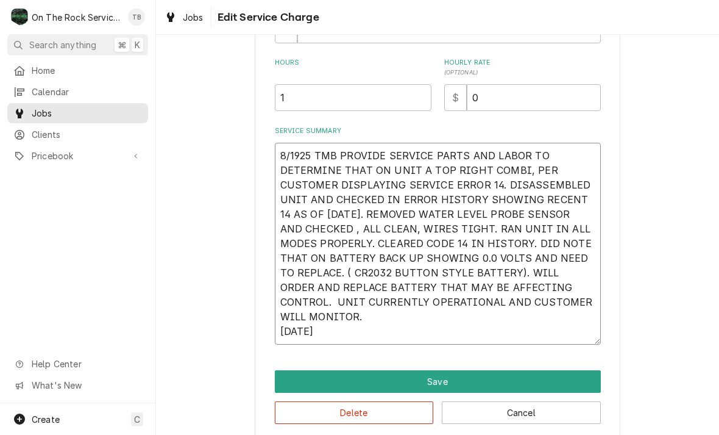
type textarea "8/1925 TMB PROVIDE SERVICE PARTS AND LABOR TO DETERMINE THAT ON UNIT A TOP RIGH…"
type textarea "x"
type textarea "8/1925 TMB PROVIDE SERVICE PARTS AND LABOR TO DETERMINE THAT ON UNIT A TOP RIGH…"
type textarea "x"
type textarea "8/1925 TMB PROVIDE SERVICE PARTS AND LABOR TO DETERMINE THAT ON UNIT A TOP RIGH…"
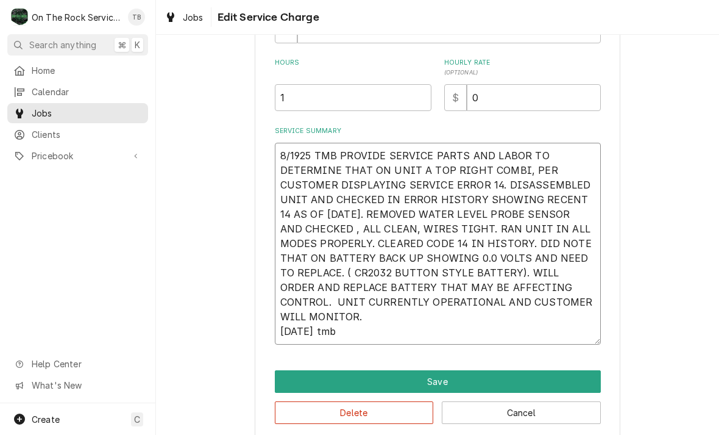
type textarea "x"
type textarea "8/1925 TMB PROVIDE SERVICE PARTS AND LABOR TO DETERMINE THAT ON UNIT A TOP RIGH…"
type textarea "x"
type textarea "8/1925 TMB PROVIDE SERVICE PARTS AND LABOR TO DETERMINE THAT ON UNIT A TOP RIGH…"
type textarea "x"
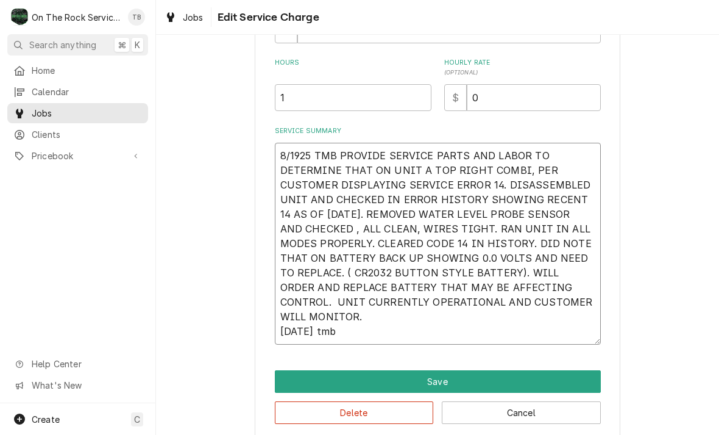
type textarea "8/1925 TMB PROVIDE SERVICE PARTS AND LABOR TO DETERMINE THAT ON UNIT A TOP RIGH…"
type textarea "x"
type textarea "8/1925 TMB PROVIDE SERVICE PARTS AND LABOR TO DETERMINE THAT ON UNIT A TOP RIGH…"
type textarea "x"
type textarea "8/1925 TMB PROVIDE SERVICE PARTS AND LABOR TO DETERMINE THAT ON UNIT A TOP RIGH…"
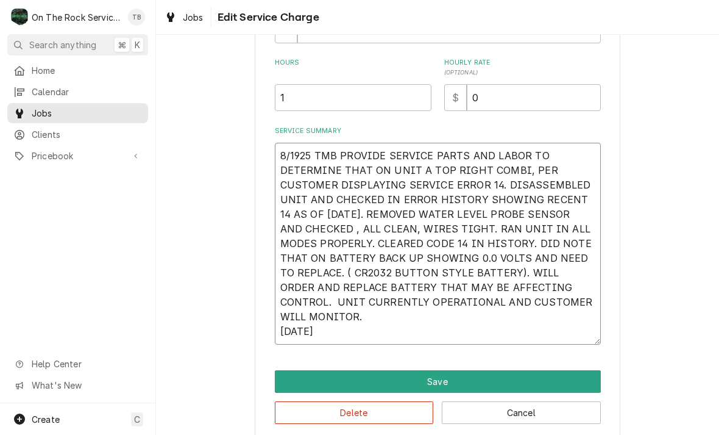
type textarea "x"
type textarea "8/1925 TMB PROVIDE SERVICE PARTS AND LABOR TO DETERMINE THAT ON UNIT A TOP RIGH…"
type textarea "x"
type textarea "8/1925 TMB PROVIDE SERVICE PARTS AND LABOR TO DETERMINE THAT ON UNIT A TOP RIGH…"
type textarea "x"
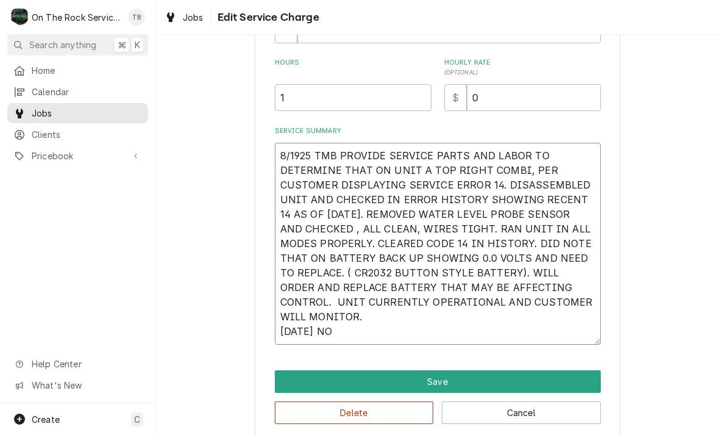
type textarea "8/1925 TMB PROVIDE SERVICE PARTS AND LABOR TO DETERMINE THAT ON UNIT A TOP RIGH…"
type textarea "x"
type textarea "8/1925 TMB PROVIDE SERVICE PARTS AND LABOR TO DETERMINE THAT ON UNIT A TOP RIGH…"
type textarea "x"
type textarea "8/1925 TMB PROVIDE SERVICE PARTS AND LABOR TO DETERMINE THAT ON UNIT A TOP RIGH…"
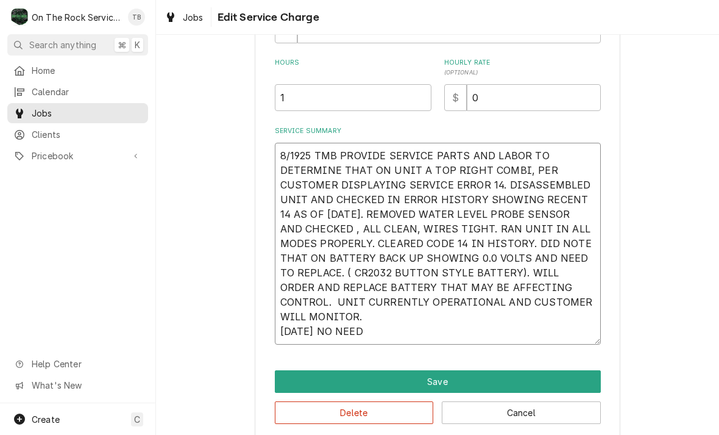
type textarea "x"
type textarea "8/1925 TMB PROVIDE SERVICE PARTS AND LABOR TO DETERMINE THAT ON UNIT A TOP RIGH…"
type textarea "x"
type textarea "8/1925 TMB PROVIDE SERVICE PARTS AND LABOR TO DETERMINE THAT ON UNIT A TOP RIGH…"
type textarea "x"
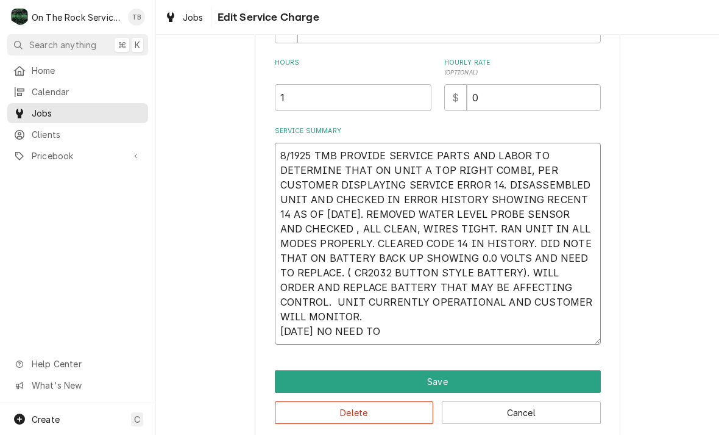
type textarea "8/1925 TMB PROVIDE SERVICE PARTS AND LABOR TO DETERMINE THAT ON UNIT A TOP RIGH…"
type textarea "x"
type textarea "8/1925 TMB PROVIDE SERVICE PARTS AND LABOR TO DETERMINE THAT ON UNIT A TOP RIGH…"
type textarea "x"
type textarea "8/1925 TMB PROVIDE SERVICE PARTS AND LABOR TO DETERMINE THAT ON UNIT A TOP RIGH…"
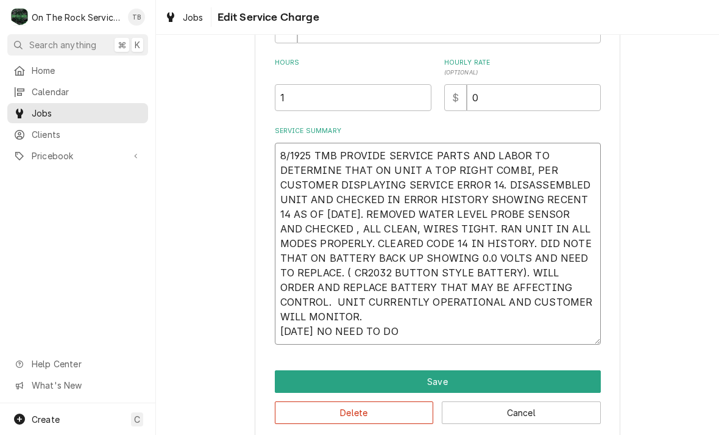
type textarea "x"
type textarea "8/1925 TMB PROVIDE SERVICE PARTS AND LABOR TO DETERMINE THAT ON UNIT A TOP RIGH…"
type textarea "x"
type textarea "8/1925 TMB PROVIDE SERVICE PARTS AND LABOR TO DETERMINE THAT ON UNIT A TOP RIGH…"
type textarea "x"
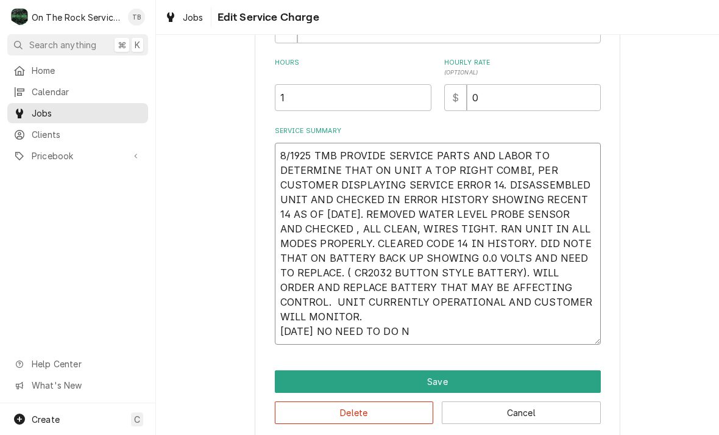
type textarea "8/1925 TMB PROVIDE SERVICE PARTS AND LABOR TO DETERMINE THAT ON UNIT A TOP RIGH…"
type textarea "x"
type textarea "8/1925 TMB PROVIDE SERVICE PARTS AND LABOR TO DETERMINE THAT ON UNIT A TOP RIGH…"
type textarea "x"
type textarea "8/1925 TMB PROVIDE SERVICE PARTS AND LABOR TO DETERMINE THAT ON UNIT A TOP RIGH…"
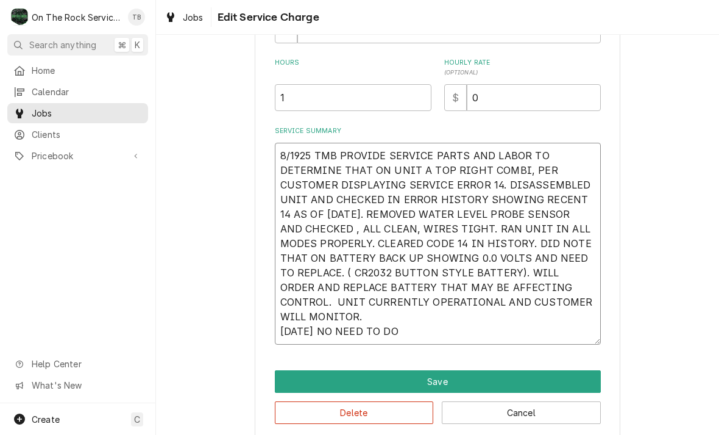
type textarea "x"
type textarea "8/1925 TMB PROVIDE SERVICE PARTS AND LABOR TO DETERMINE THAT ON UNIT A TOP RIGH…"
type textarea "x"
type textarea "8/1925 TMB PROVIDE SERVICE PARTS AND LABOR TO DETERMINE THAT ON UNIT A TOP RIGH…"
type textarea "x"
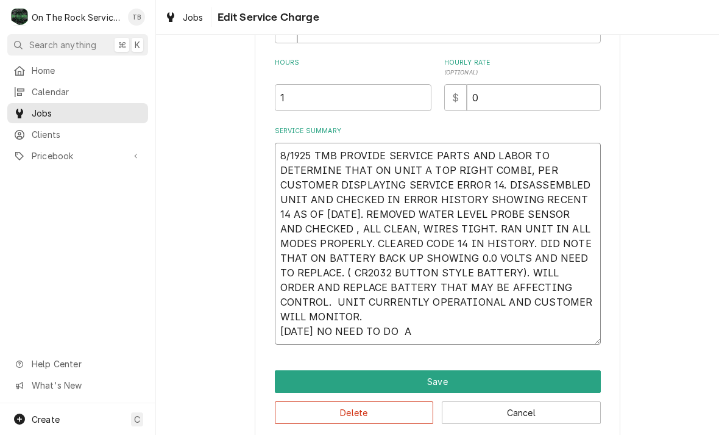
type textarea "8/1925 TMB PROVIDE SERVICE PARTS AND LABOR TO DETERMINE THAT ON UNIT A TOP RIGH…"
type textarea "x"
type textarea "8/1925 TMB PROVIDE SERVICE PARTS AND LABOR TO DETERMINE THAT ON UNIT A TOP RIGH…"
type textarea "x"
type textarea "8/1925 TMB PROVIDE SERVICE PARTS AND LABOR TO DETERMINE THAT ON UNIT A TOP RIGH…"
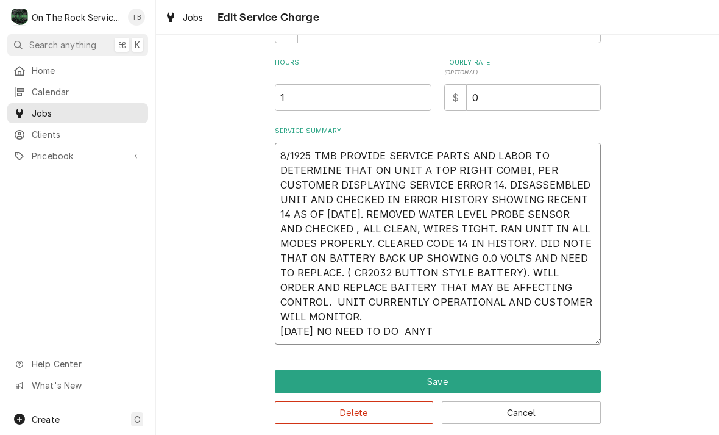
type textarea "x"
type textarea "8/1925 TMB PROVIDE SERVICE PARTS AND LABOR TO DETERMINE THAT ON UNIT A TOP RIGH…"
type textarea "x"
type textarea "8/1925 TMB PROVIDE SERVICE PARTS AND LABOR TO DETERMINE THAT ON UNIT A TOP RIGH…"
type textarea "x"
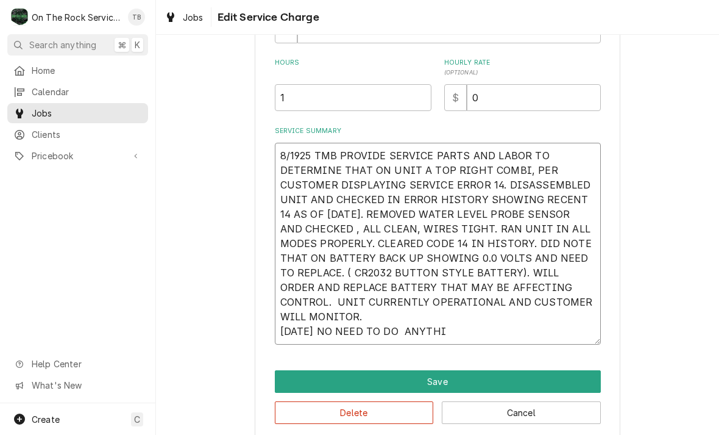
type textarea "8/1925 TMB PROVIDE SERVICE PARTS AND LABOR TO DETERMINE THAT ON UNIT A TOP RIGH…"
type textarea "x"
type textarea "8/1925 TMB PROVIDE SERVICE PARTS AND LABOR TO DETERMINE THAT ON UNIT A TOP RIGH…"
type textarea "x"
type textarea "8/1925 TMB PROVIDE SERVICE PARTS AND LABOR TO DETERMINE THAT ON UNIT A TOP RIGH…"
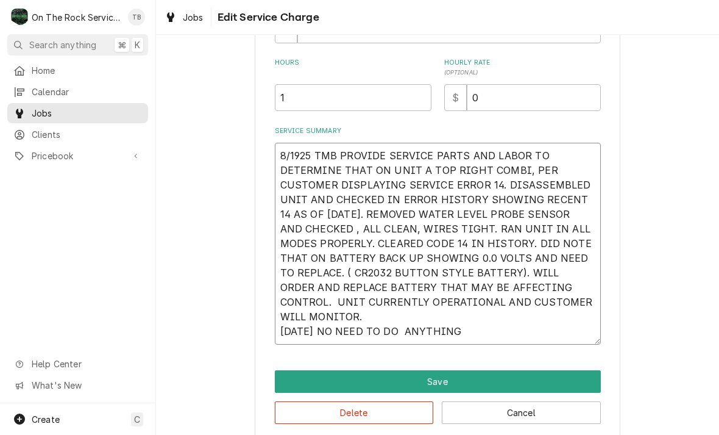
type textarea "x"
type textarea "8/1925 TMB PROVIDE SERVICE PARTS AND LABOR TO DETERMINE THAT ON UNIT A TOP RIGH…"
type textarea "x"
type textarea "8/1925 TMB PROVIDE SERVICE PARTS AND LABOR TO DETERMINE THAT ON UNIT A TOP RIGH…"
type textarea "x"
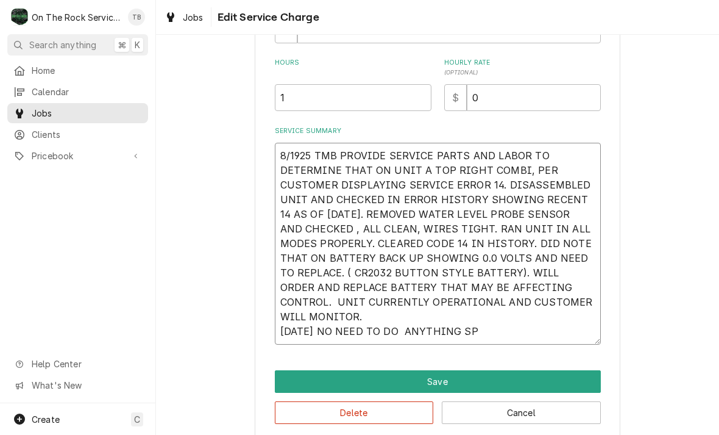
type textarea "8/1925 TMB PROVIDE SERVICE PARTS AND LABOR TO DETERMINE THAT ON UNIT A TOP RIGH…"
type textarea "x"
type textarea "8/1925 TMB PROVIDE SERVICE PARTS AND LABOR TO DETERMINE THAT ON UNIT A TOP RIGH…"
type textarea "x"
type textarea "8/1925 TMB PROVIDE SERVICE PARTS AND LABOR TO DETERMINE THAT ON UNIT A TOP RIGH…"
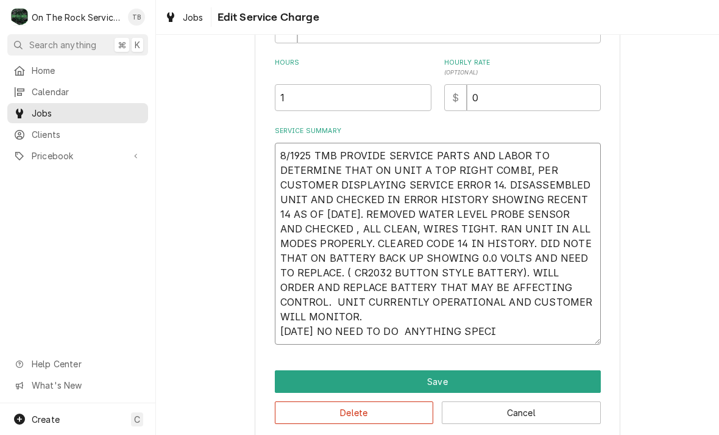
type textarea "x"
type textarea "8/1925 TMB PROVIDE SERVICE PARTS AND LABOR TO DETERMINE THAT ON UNIT A TOP RIGH…"
type textarea "x"
type textarea "8/1925 TMB PROVIDE SERVICE PARTS AND LABOR TO DETERMINE THAT ON UNIT A TOP RIGH…"
type textarea "x"
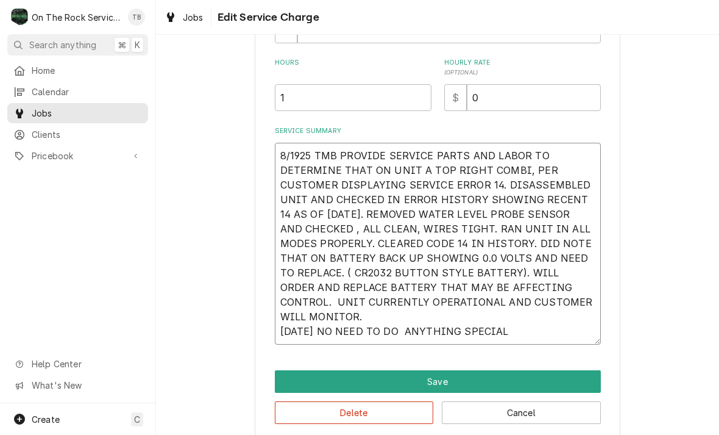
type textarea "8/1925 TMB PROVIDE SERVICE PARTS AND LABOR TO DETERMINE THAT ON UNIT A TOP RIGH…"
type textarea "x"
type textarea "8/1925 TMB PROVIDE SERVICE PARTS AND LABOR TO DETERMINE THAT ON UNIT A TOP RIGH…"
type textarea "x"
type textarea "8/1925 TMB PROVIDE SERVICE PARTS AND LABOR TO DETERMINE THAT ON UNIT A TOP RIGH…"
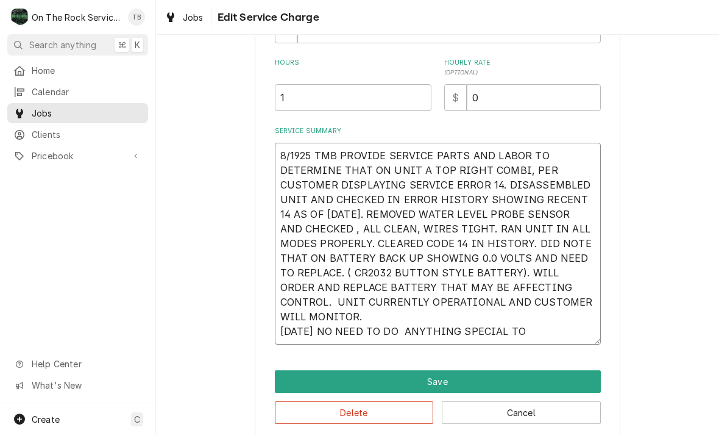
type textarea "x"
type textarea "8/1925 TMB PROVIDE SERVICE PARTS AND LABOR TO DETERMINE THAT ON UNIT A TOP RIGH…"
type textarea "x"
type textarea "8/1925 TMB PROVIDE SERVICE PARTS AND LABOR TO DETERMINE THAT ON UNIT A TOP RIGH…"
type textarea "x"
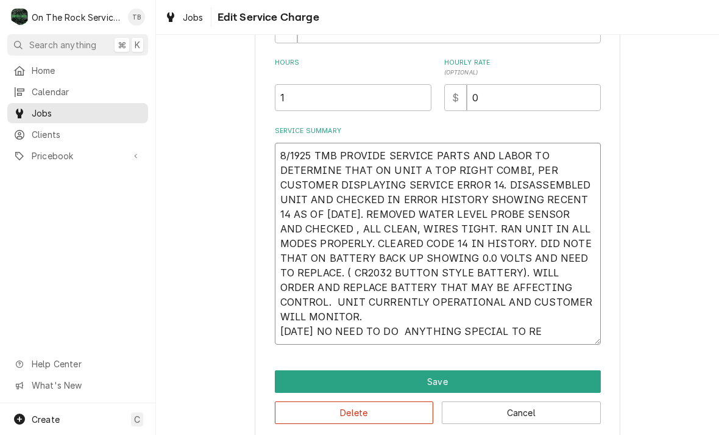
type textarea "8/1925 TMB PROVIDE SERVICE PARTS AND LABOR TO DETERMINE THAT ON UNIT A TOP RIGH…"
type textarea "x"
type textarea "8/1925 TMB PROVIDE SERVICE PARTS AND LABOR TO DETERMINE THAT ON UNIT A TOP RIGH…"
type textarea "x"
type textarea "8/1925 TMB PROVIDE SERVICE PARTS AND LABOR TO DETERMINE THAT ON UNIT A TOP RIGH…"
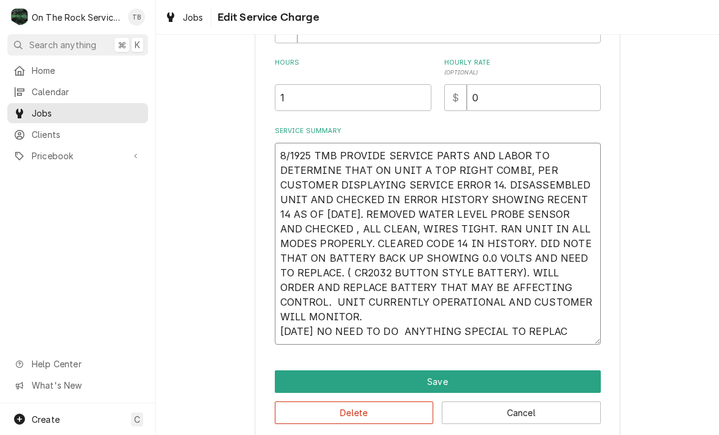
type textarea "x"
type textarea "8/1925 TMB PROVIDE SERVICE PARTS AND LABOR TO DETERMINE THAT ON UNIT A TOP RIGH…"
type textarea "x"
type textarea "8/1925 TMB PROVIDE SERVICE PARTS AND LABOR TO DETERMINE THAT ON UNIT A TOP RIGH…"
type textarea "x"
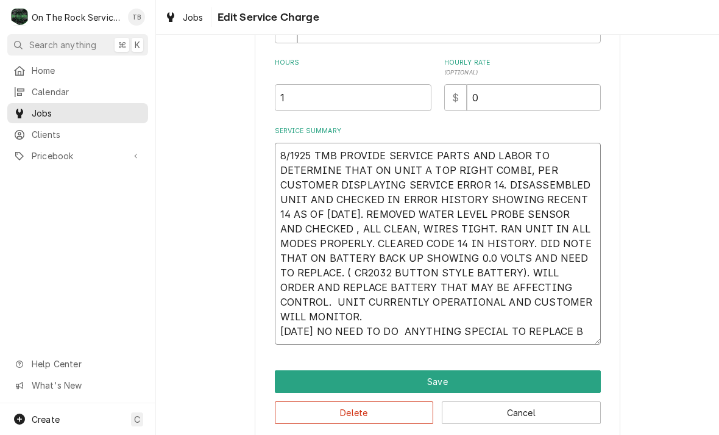
type textarea "8/1925 TMB PROVIDE SERVICE PARTS AND LABOR TO DETERMINE THAT ON UNIT A TOP RIGH…"
type textarea "x"
type textarea "8/1925 TMB PROVIDE SERVICE PARTS AND LABOR TO DETERMINE THAT ON UNIT A TOP RIGH…"
type textarea "x"
type textarea "8/1925 TMB PROVIDE SERVICE PARTS AND LABOR TO DETERMINE THAT ON UNIT A TOP RIGH…"
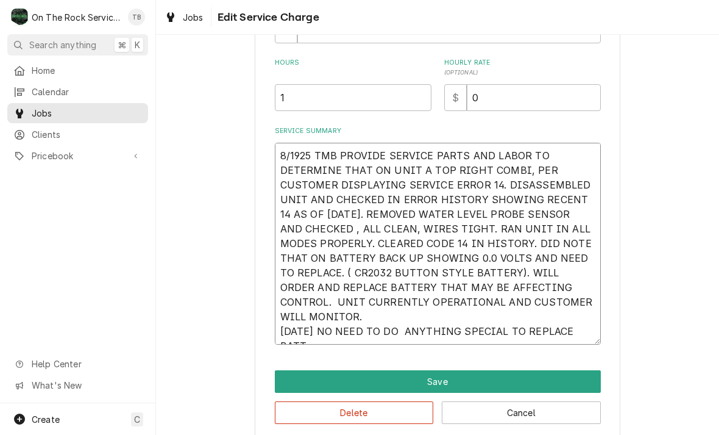
type textarea "x"
type textarea "8/1925 TMB PROVIDE SERVICE PARTS AND LABOR TO DETERMINE THAT ON UNIT A TOP RIGH…"
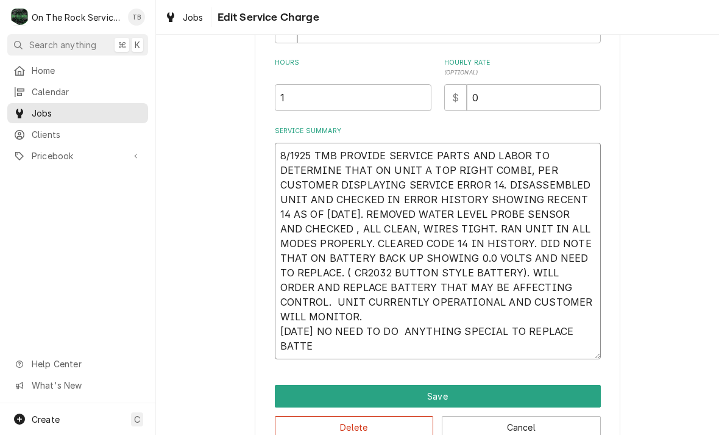
type textarea "x"
type textarea "8/1925 TMB PROVIDE SERVICE PARTS AND LABOR TO DETERMINE THAT ON UNIT A TOP RIGH…"
type textarea "x"
type textarea "8/1925 TMB PROVIDE SERVICE PARTS AND LABOR TO DETERMINE THAT ON UNIT A TOP RIGH…"
type textarea "x"
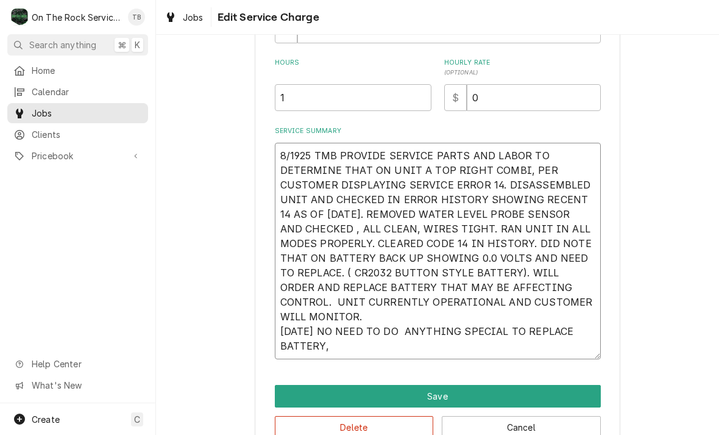
type textarea "8/1925 TMB PROVIDE SERVICE PARTS AND LABOR TO DETERMINE THAT ON UNIT A TOP RIGH…"
type textarea "x"
type textarea "8/1925 TMB PROVIDE SERVICE PARTS AND LABOR TO DETERMINE THAT ON UNIT A TOP RIGH…"
type textarea "x"
type textarea "8/1925 TMB PROVIDE SERVICE PARTS AND LABOR TO DETERMINE THAT ON UNIT A TOP RIGH…"
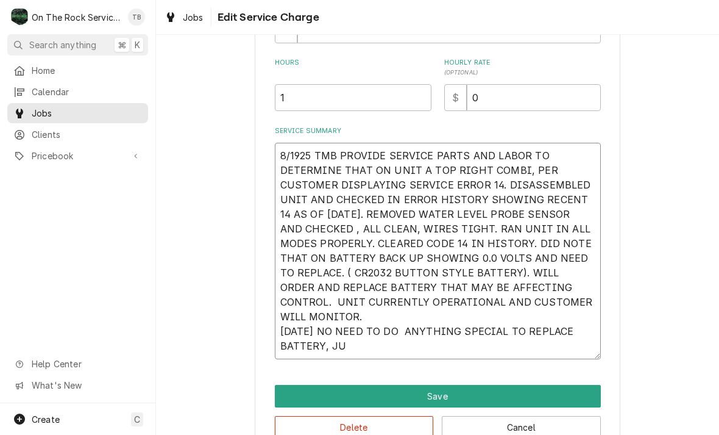
type textarea "x"
type textarea "8/1925 TMB PROVIDE SERVICE PARTS AND LABOR TO DETERMINE THAT ON UNIT A TOP RIGH…"
type textarea "x"
type textarea "8/1925 TMB PROVIDE SERVICE PARTS AND LABOR TO DETERMINE THAT ON UNIT A TOP RIGH…"
type textarea "x"
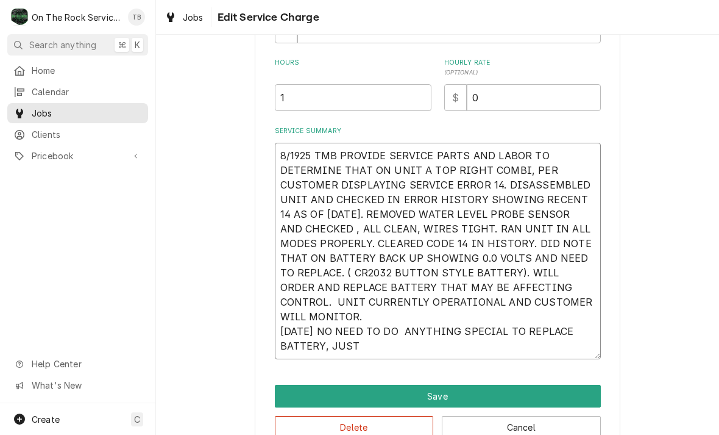
type textarea "8/1925 TMB PROVIDE SERVICE PARTS AND LABOR TO DETERMINE THAT ON UNIT A TOP RIGH…"
type textarea "x"
type textarea "8/1925 TMB PROVIDE SERVICE PARTS AND LABOR TO DETERMINE THAT ON UNIT A TOP RIGH…"
type textarea "x"
type textarea "8/1925 TMB PROVIDE SERVICE PARTS AND LABOR TO DETERMINE THAT ON UNIT A TOP RIGH…"
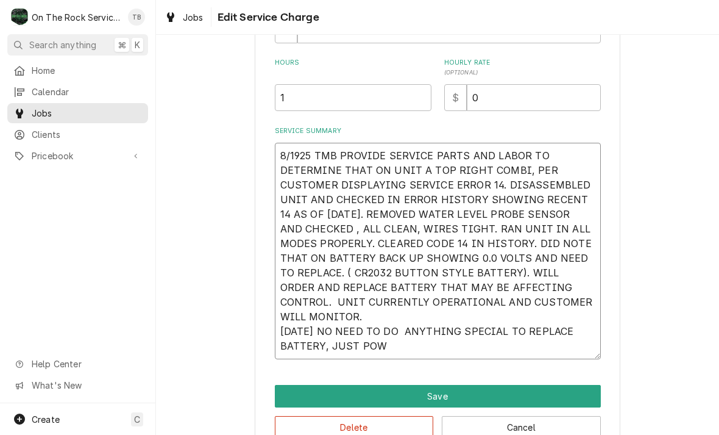
type textarea "x"
type textarea "8/1925 TMB PROVIDE SERVICE PARTS AND LABOR TO DETERMINE THAT ON UNIT A TOP RIGH…"
type textarea "x"
type textarea "8/1925 TMB PROVIDE SERVICE PARTS AND LABOR TO DETERMINE THAT ON UNIT A TOP RIGH…"
type textarea "x"
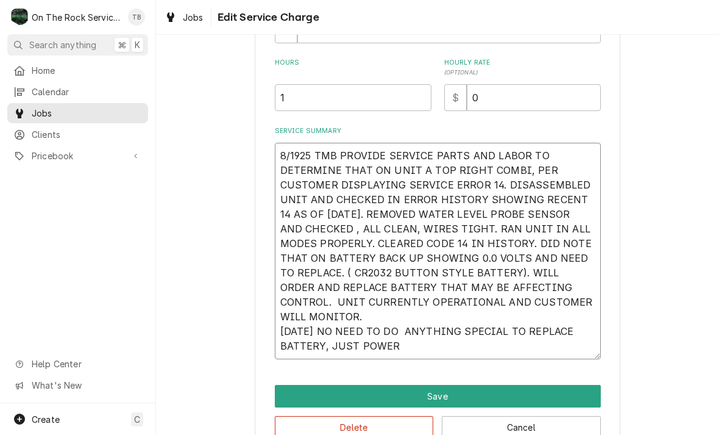
type textarea "8/1925 TMB PROVIDE SERVICE PARTS AND LABOR TO DETERMINE THAT ON UNIT A TOP RIGH…"
type textarea "x"
type textarea "8/1925 TMB PROVIDE SERVICE PARTS AND LABOR TO DETERMINE THAT ON UNIT A TOP RIGH…"
type textarea "x"
type textarea "8/1925 TMB PROVIDE SERVICE PARTS AND LABOR TO DETERMINE THAT ON UNIT A TOP RIGH…"
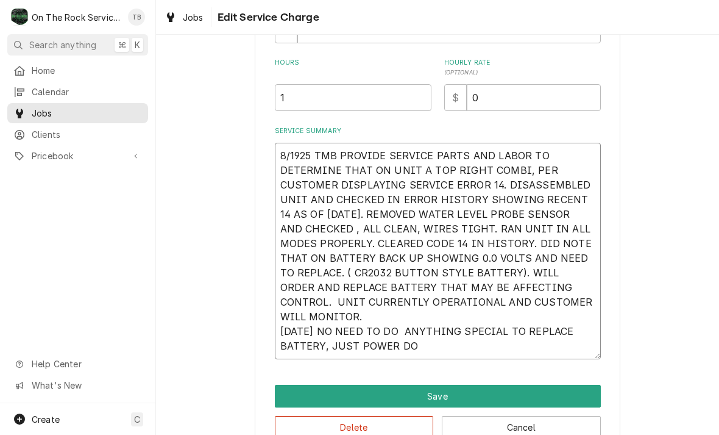
type textarea "x"
type textarea "8/1925 TMB PROVIDE SERVICE PARTS AND LABOR TO DETERMINE THAT ON UNIT A TOP RIGH…"
type textarea "x"
type textarea "8/1925 TMB PROVIDE SERVICE PARTS AND LABOR TO DETERMINE THAT ON UNIT A TOP RIGH…"
type textarea "x"
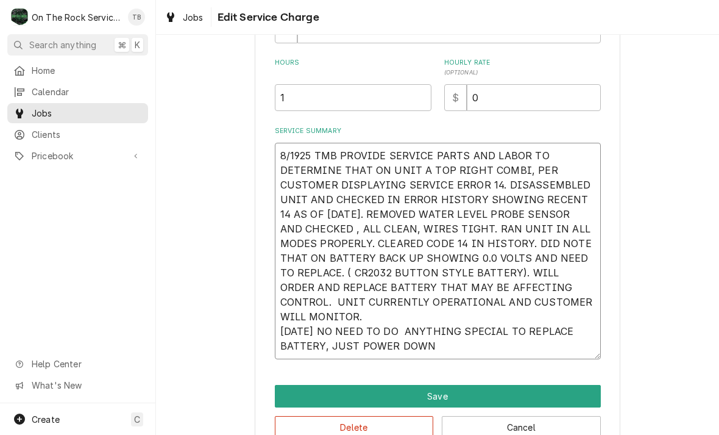
type textarea "8/1925 TMB PROVIDE SERVICE PARTS AND LABOR TO DETERMINE THAT ON UNIT A TOP RIGH…"
type textarea "x"
type textarea "8/1925 TMB PROVIDE SERVICE PARTS AND LABOR TO DETERMINE THAT ON UNIT A TOP RIGH…"
type textarea "x"
type textarea "8/1925 TMB PROVIDE SERVICE PARTS AND LABOR TO DETERMINE THAT ON UNIT A TOP RIGH…"
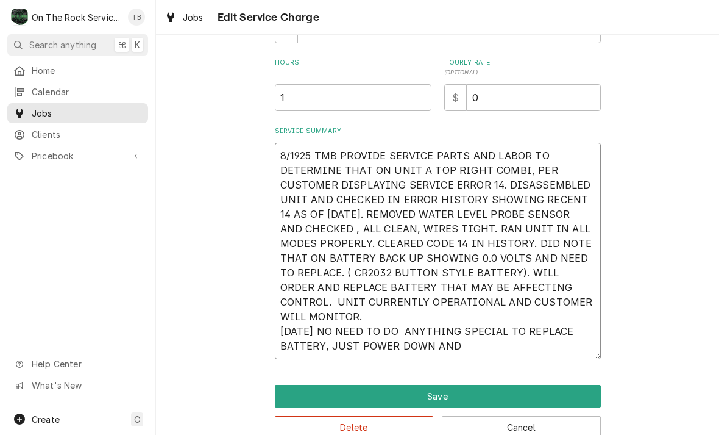
type textarea "x"
type textarea "8/1925 TMB PROVIDE SERVICE PARTS AND LABOR TO DETERMINE THAT ON UNIT A TOP RIGH…"
type textarea "x"
type textarea "8/1925 TMB PROVIDE SERVICE PARTS AND LABOR TO DETERMINE THAT ON UNIT A TOP RIGH…"
type textarea "x"
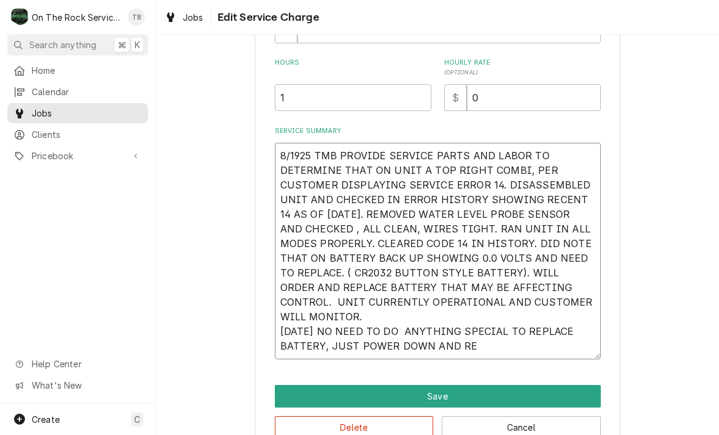
type textarea "8/1925 TMB PROVIDE SERVICE PARTS AND LABOR TO DETERMINE THAT ON UNIT A TOP RIGH…"
type textarea "x"
type textarea "8/1925 TMB PROVIDE SERVICE PARTS AND LABOR TO DETERMINE THAT ON UNIT A TOP RIGH…"
type textarea "x"
type textarea "8/1925 TMB PROVIDE SERVICE PARTS AND LABOR TO DETERMINE THAT ON UNIT A TOP RIGH…"
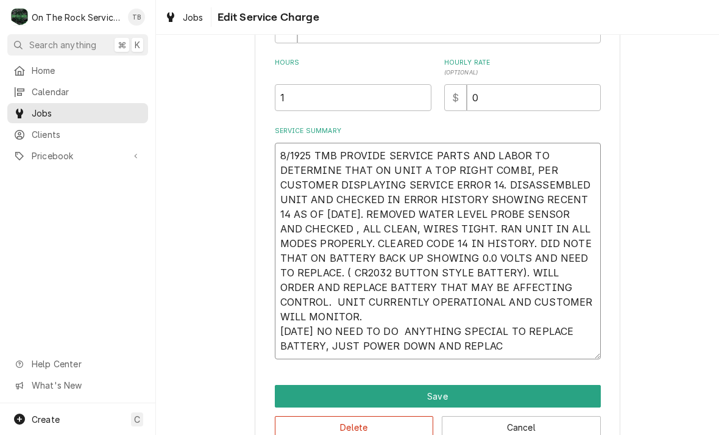
type textarea "x"
type textarea "8/1925 TMB PROVIDE SERVICE PARTS AND LABOR TO DETERMINE THAT ON UNIT A TOP RIGH…"
type textarea "x"
type textarea "8/1925 TMB PROVIDE SERVICE PARTS AND LABOR TO DETERMINE THAT ON UNIT A TOP RIGH…"
type textarea "x"
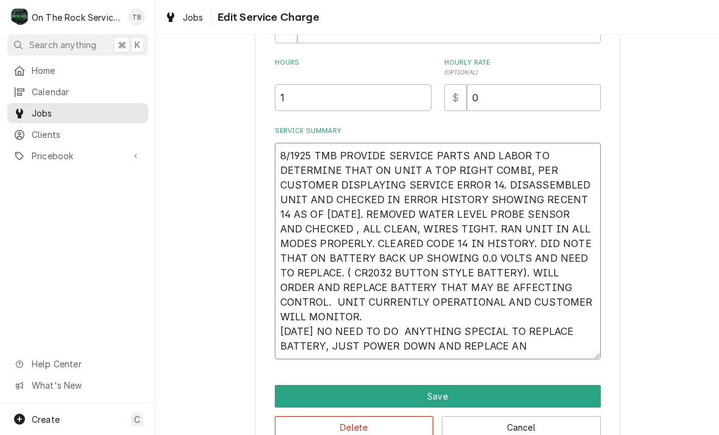
type textarea "8/1925 TMB PROVIDE SERVICE PARTS AND LABOR TO DETERMINE THAT ON UNIT A TOP RIGH…"
type textarea "x"
type textarea "8/1925 TMB PROVIDE SERVICE PARTS AND LABOR TO DETERMINE THAT ON UNIT A TOP RIGH…"
type textarea "x"
type textarea "8/1925 TMB PROVIDE SERVICE PARTS AND LABOR TO DETERMINE THAT ON UNIT A TOP RIGH…"
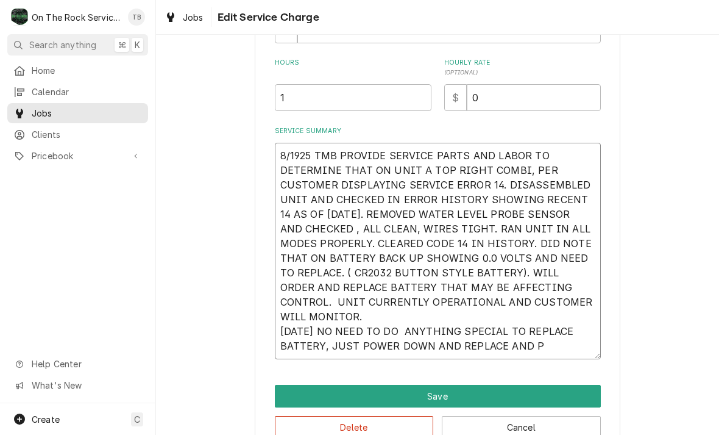
type textarea "x"
type textarea "8/1925 TMB PROVIDE SERVICE PARTS AND LABOR TO DETERMINE THAT ON UNIT A TOP RIGH…"
type textarea "x"
type textarea "8/1925 TMB PROVIDE SERVICE PARTS AND LABOR TO DETERMINE THAT ON UNIT A TOP RIGH…"
type textarea "x"
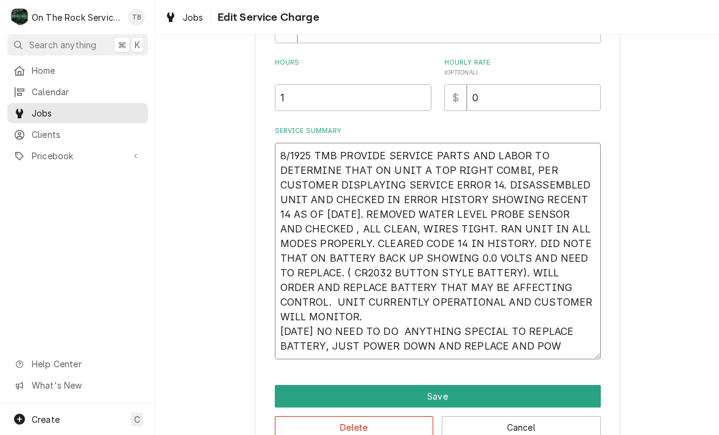
type textarea "8/1925 TMB PROVIDE SERVICE PARTS AND LABOR TO DETERMINE THAT ON UNIT A TOP RIGH…"
type textarea "x"
type textarea "8/1925 TMB PROVIDE SERVICE PARTS AND LABOR TO DETERMINE THAT ON UNIT A TOP RIGH…"
type textarea "x"
type textarea "8/1925 TMB PROVIDE SERVICE PARTS AND LABOR TO DETERMINE THAT ON UNIT A TOP RIGH…"
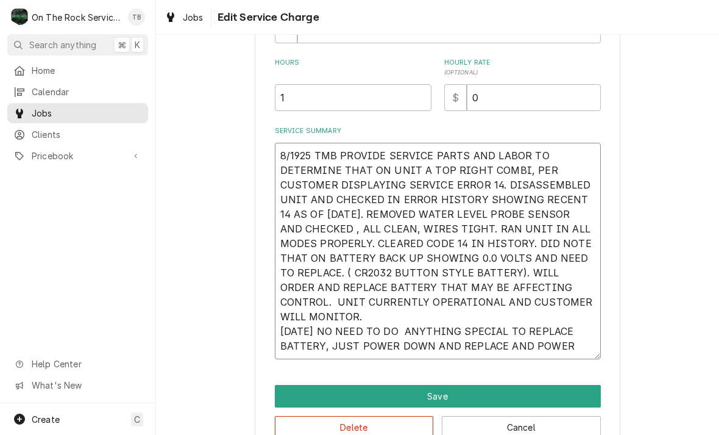
type textarea "x"
type textarea "8/1925 TMB PROVIDE SERVICE PARTS AND LABOR TO DETERMINE THAT ON UNIT A TOP RIGH…"
type textarea "x"
type textarea "8/1925 TMB PROVIDE SERVICE PARTS AND LABOR TO DETERMINE THAT ON UNIT A TOP RIGH…"
type textarea "x"
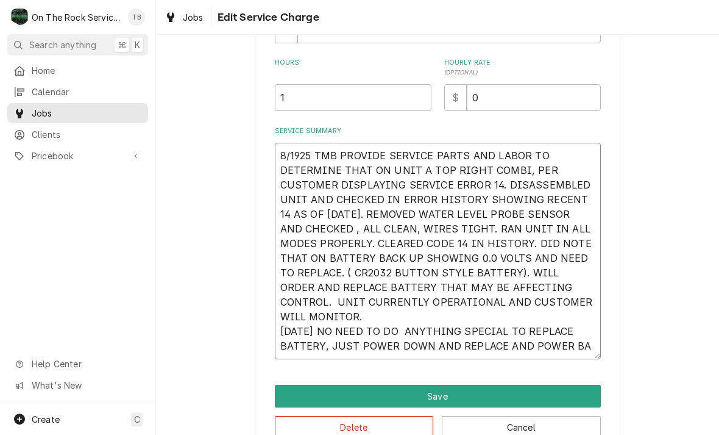
type textarea "8/1925 TMB PROVIDE SERVICE PARTS AND LABOR TO DETERMINE THAT ON UNIT A TOP RIGH…"
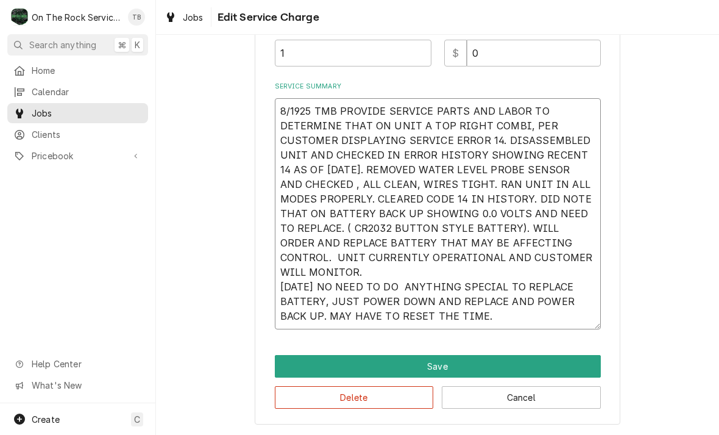
scroll to position [361, 0]
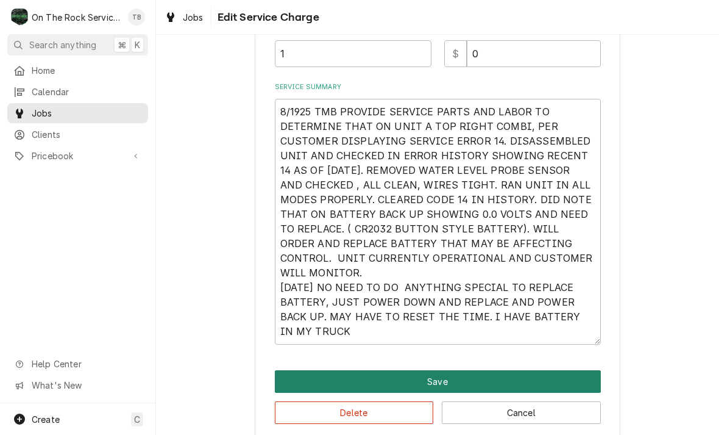
click at [456, 376] on button "Save" at bounding box center [438, 381] width 326 height 23
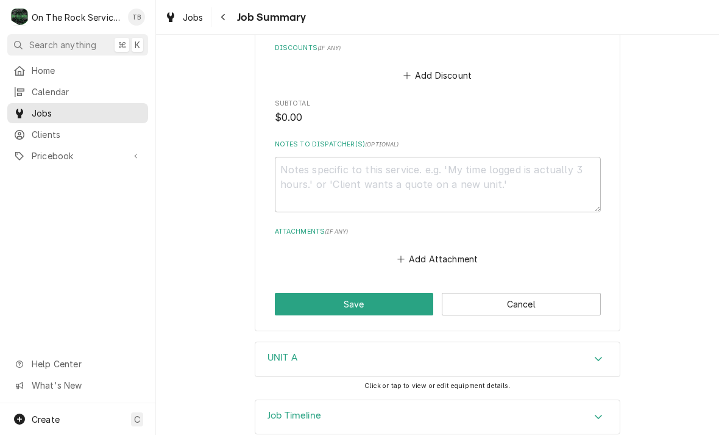
scroll to position [873, 0]
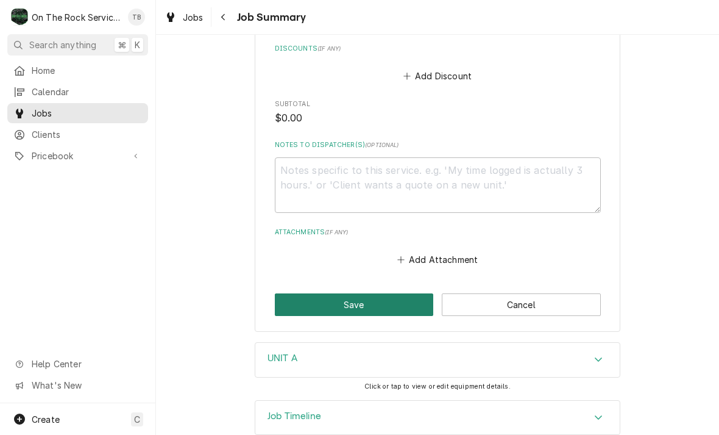
click at [359, 293] on button "Save" at bounding box center [354, 304] width 159 height 23
